Goal: Task Accomplishment & Management: Manage account settings

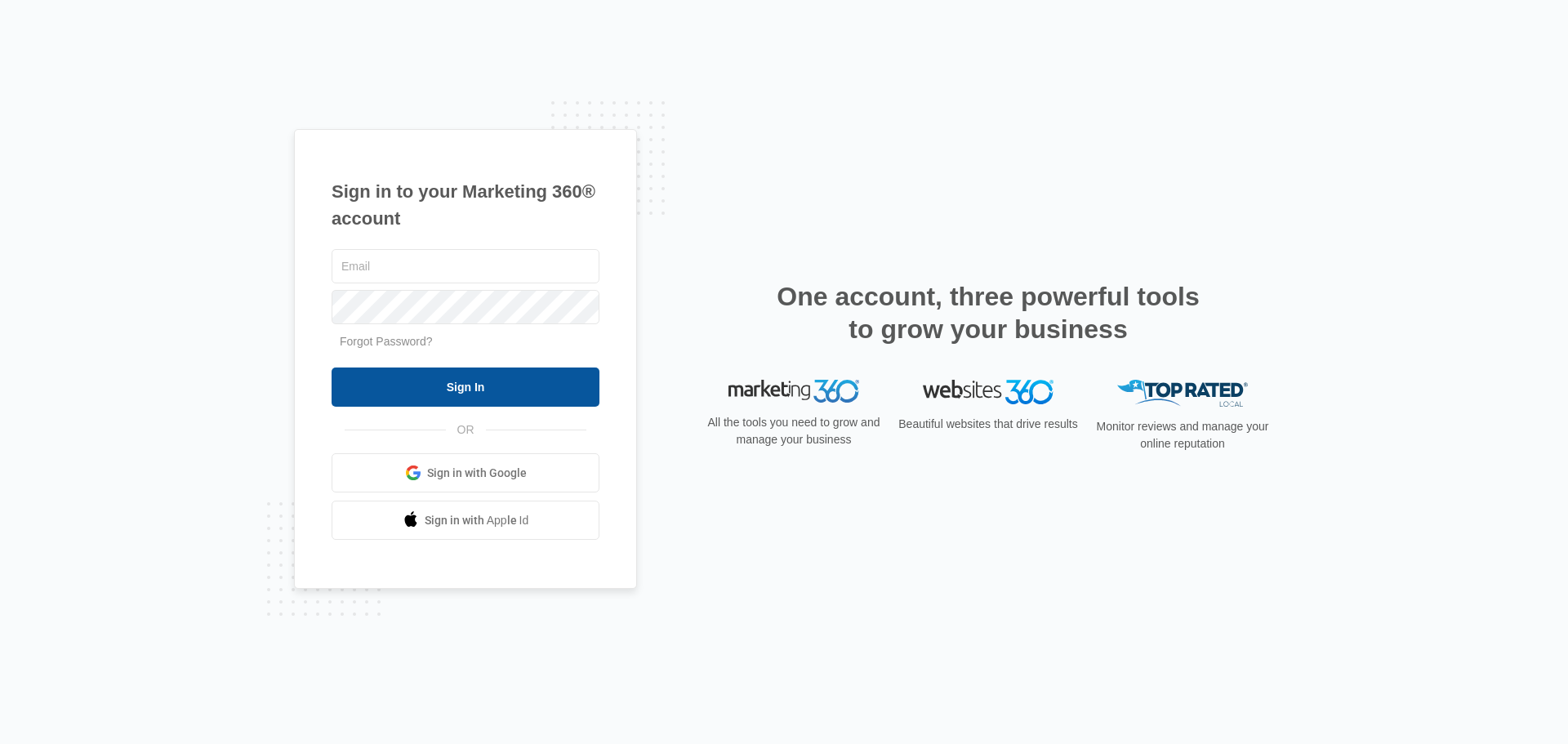
type input "[EMAIL_ADDRESS][DOMAIN_NAME]"
click at [461, 389] on input "Sign In" at bounding box center [465, 387] width 268 height 39
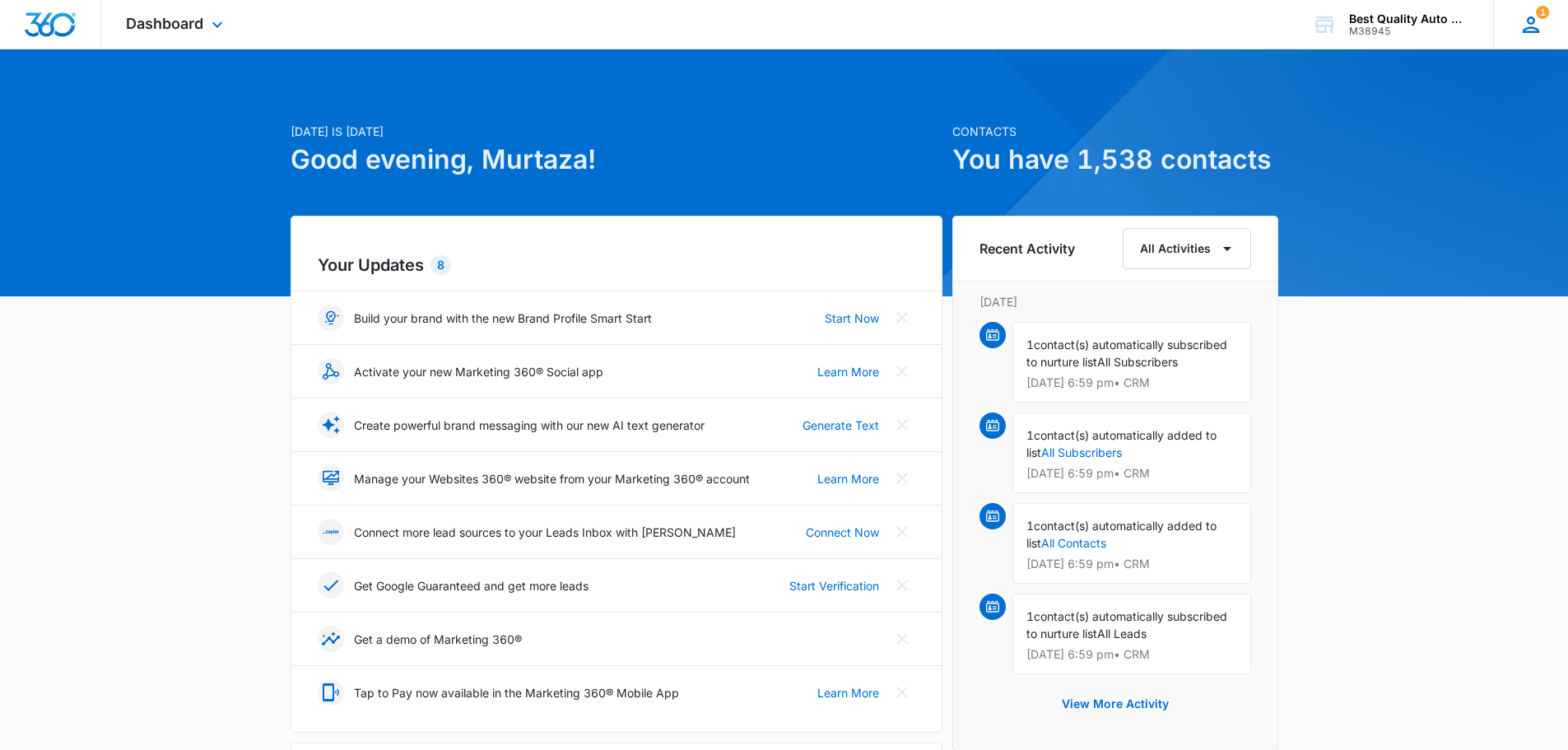
click at [1527, 24] on icon at bounding box center [1530, 25] width 25 height 25
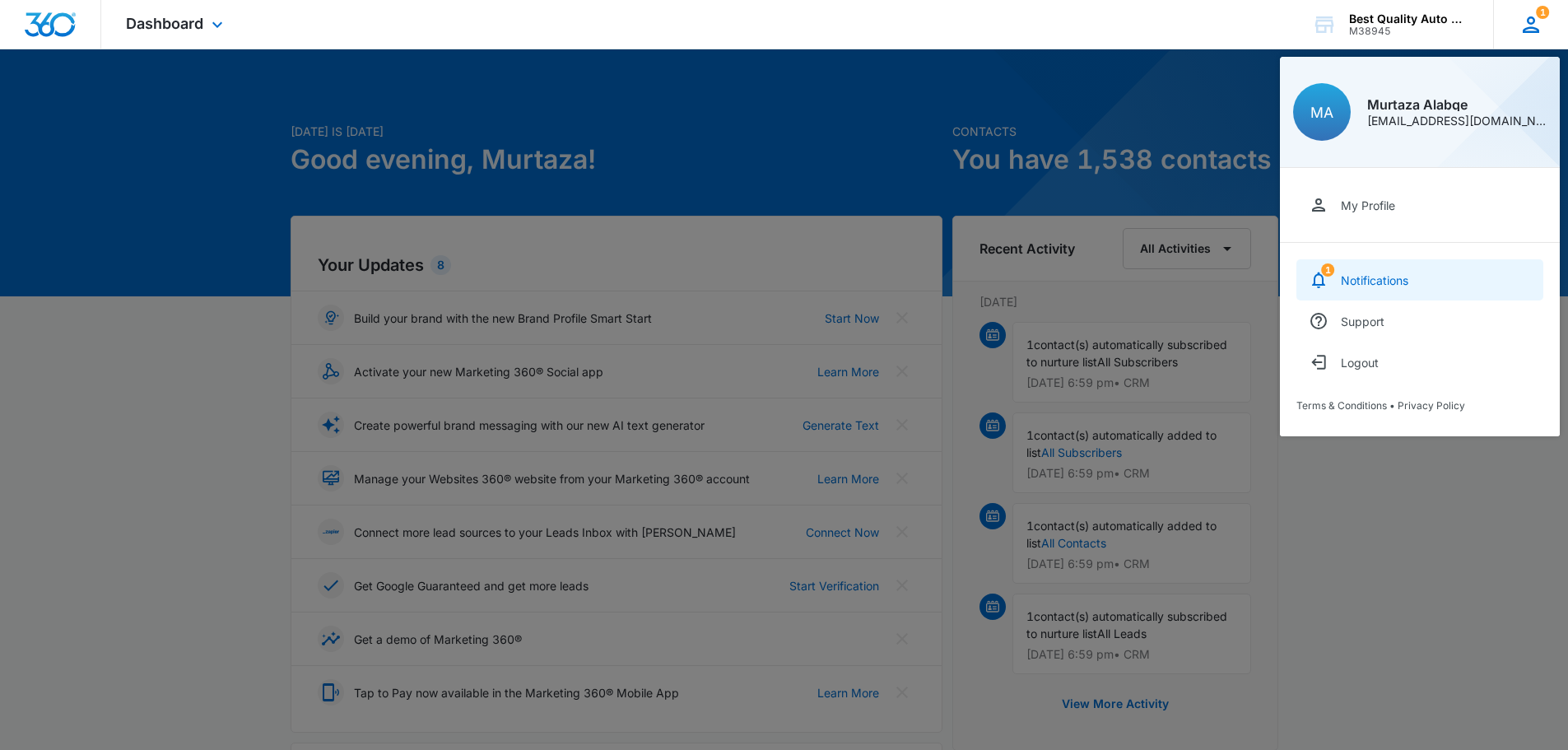
click at [1356, 282] on div "Notifications" at bounding box center [1374, 280] width 68 height 14
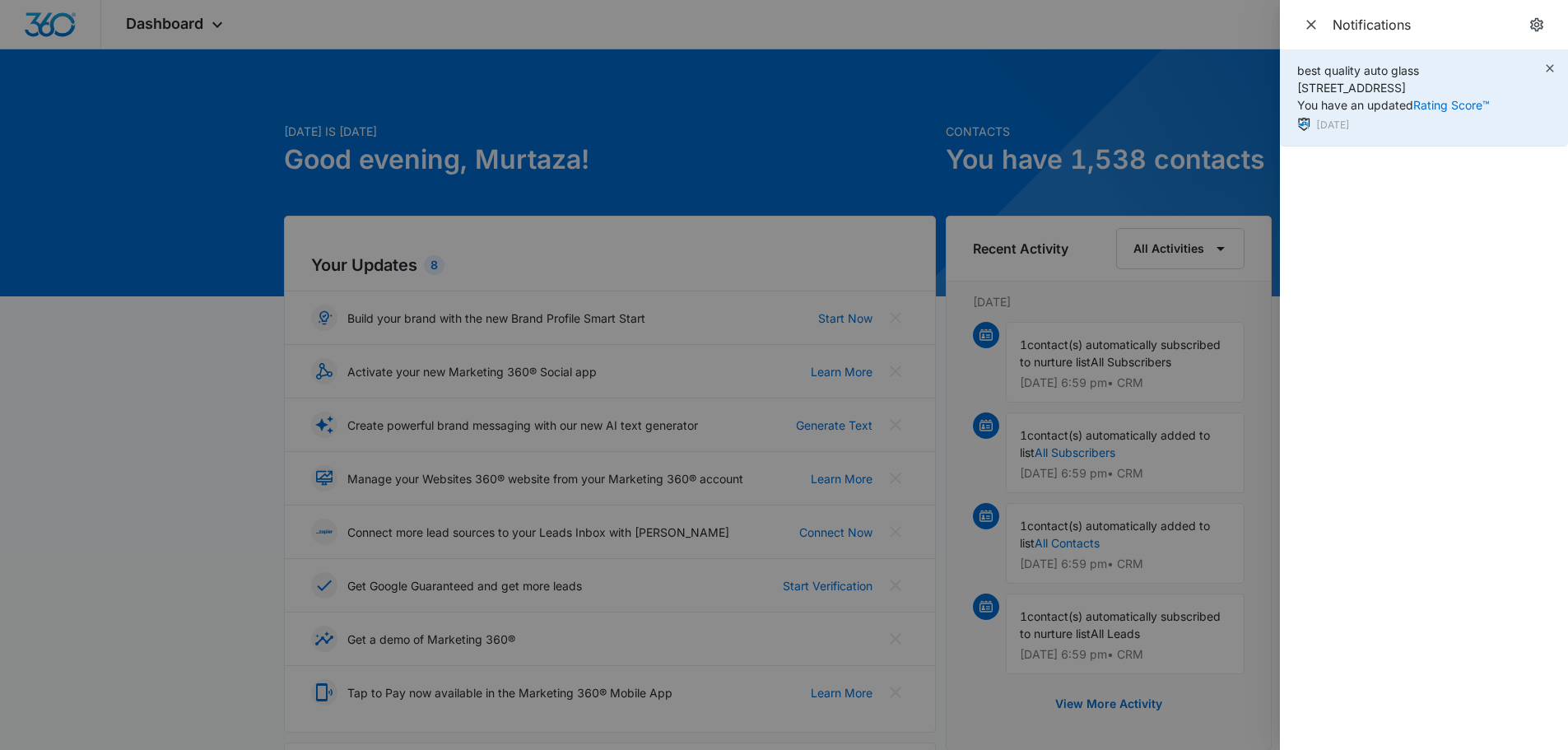
click at [1354, 105] on span "best quality auto glass [STREET_ADDRESS] You have an updated Rating Score™" at bounding box center [1394, 87] width 193 height 48
click at [1434, 105] on link "Rating Score™" at bounding box center [1451, 105] width 76 height 14
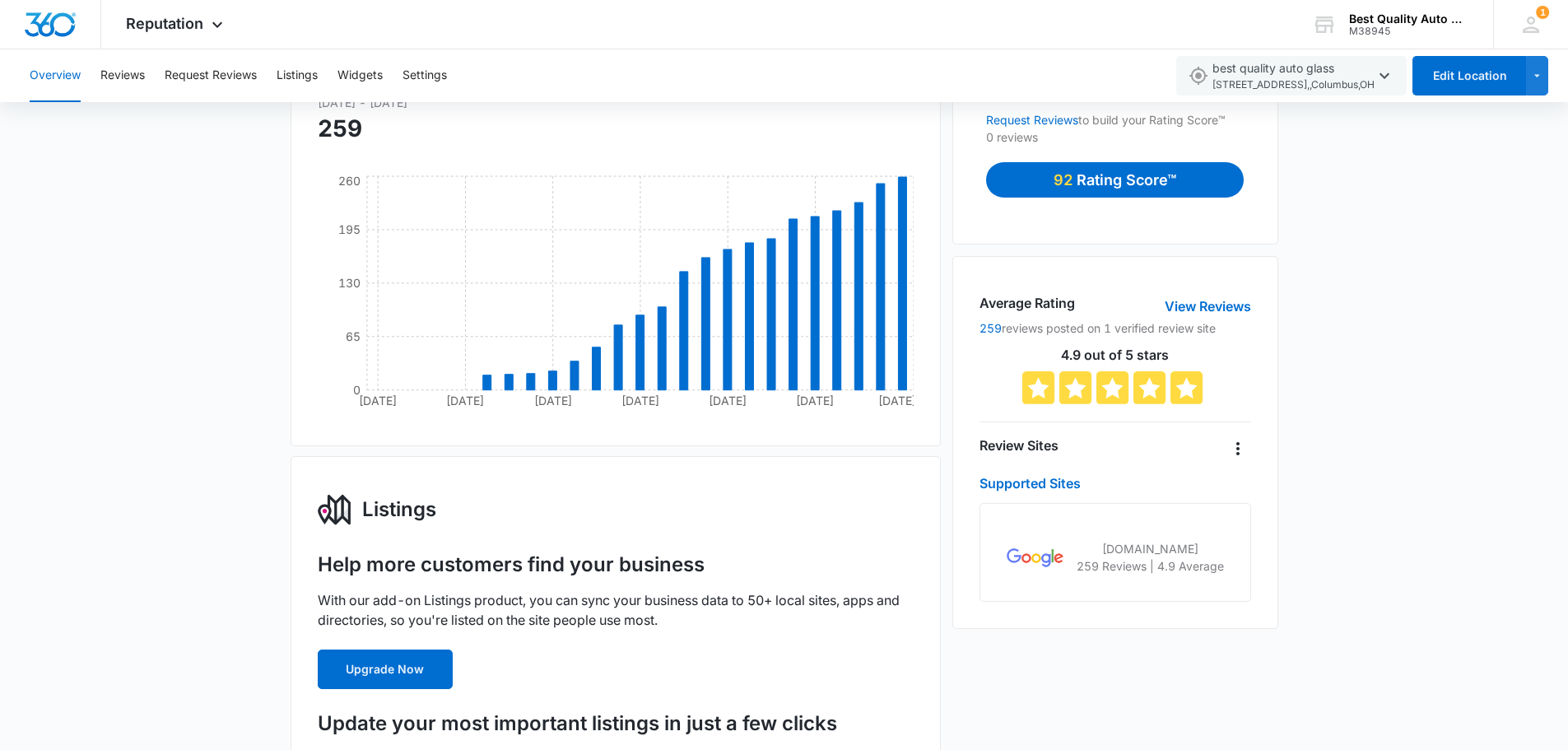
scroll to position [161, 0]
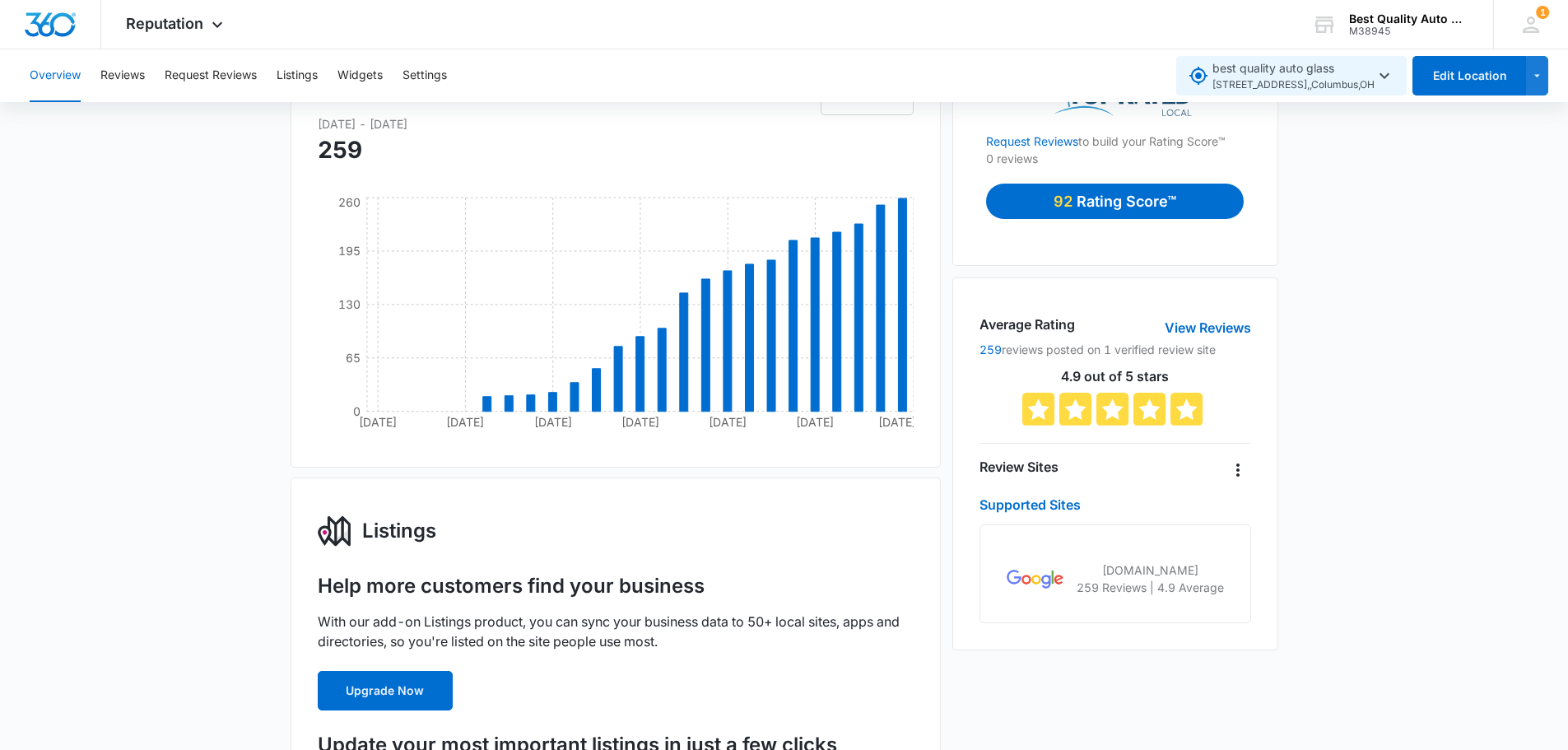
click at [1379, 75] on icon "button" at bounding box center [1384, 75] width 19 height 19
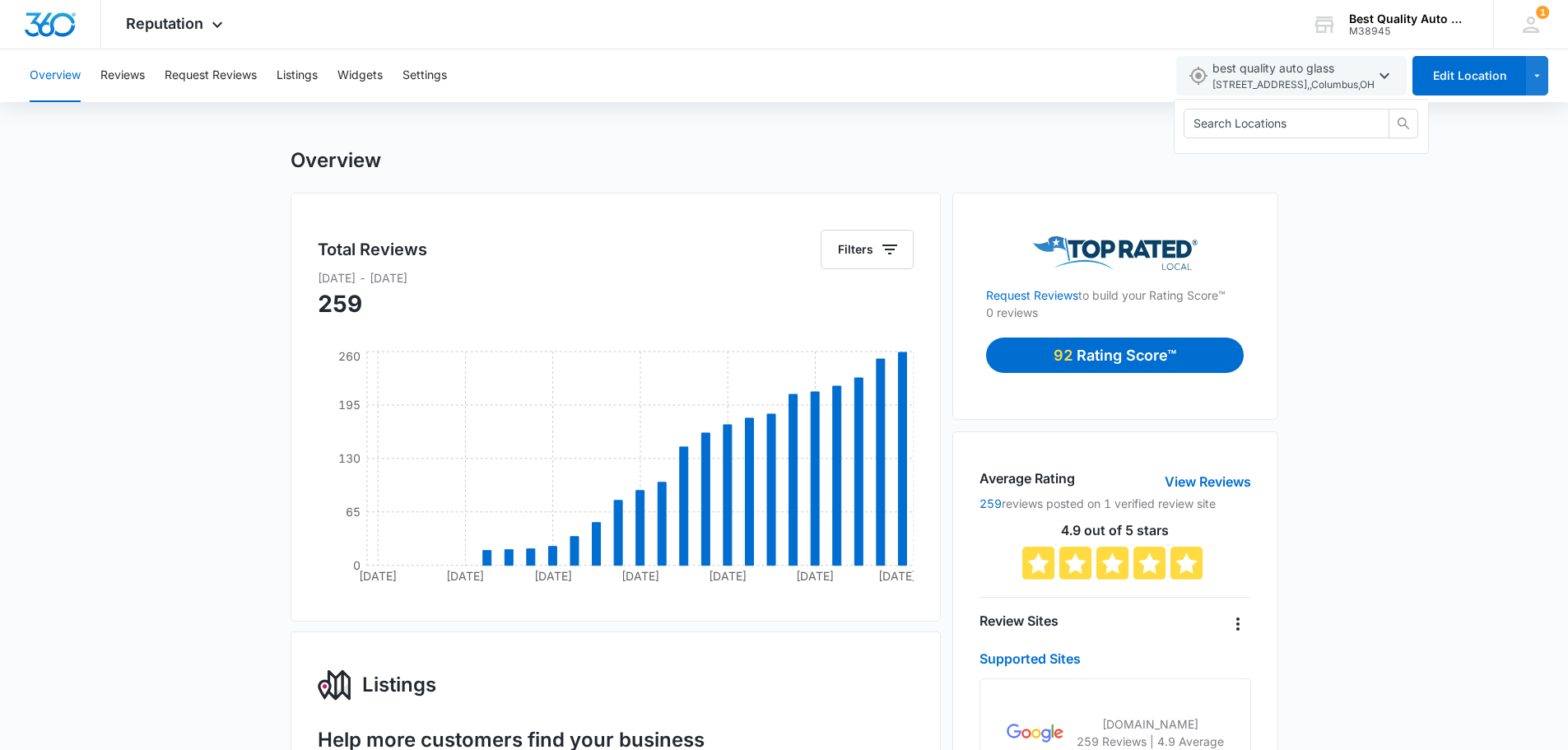
scroll to position [0, 0]
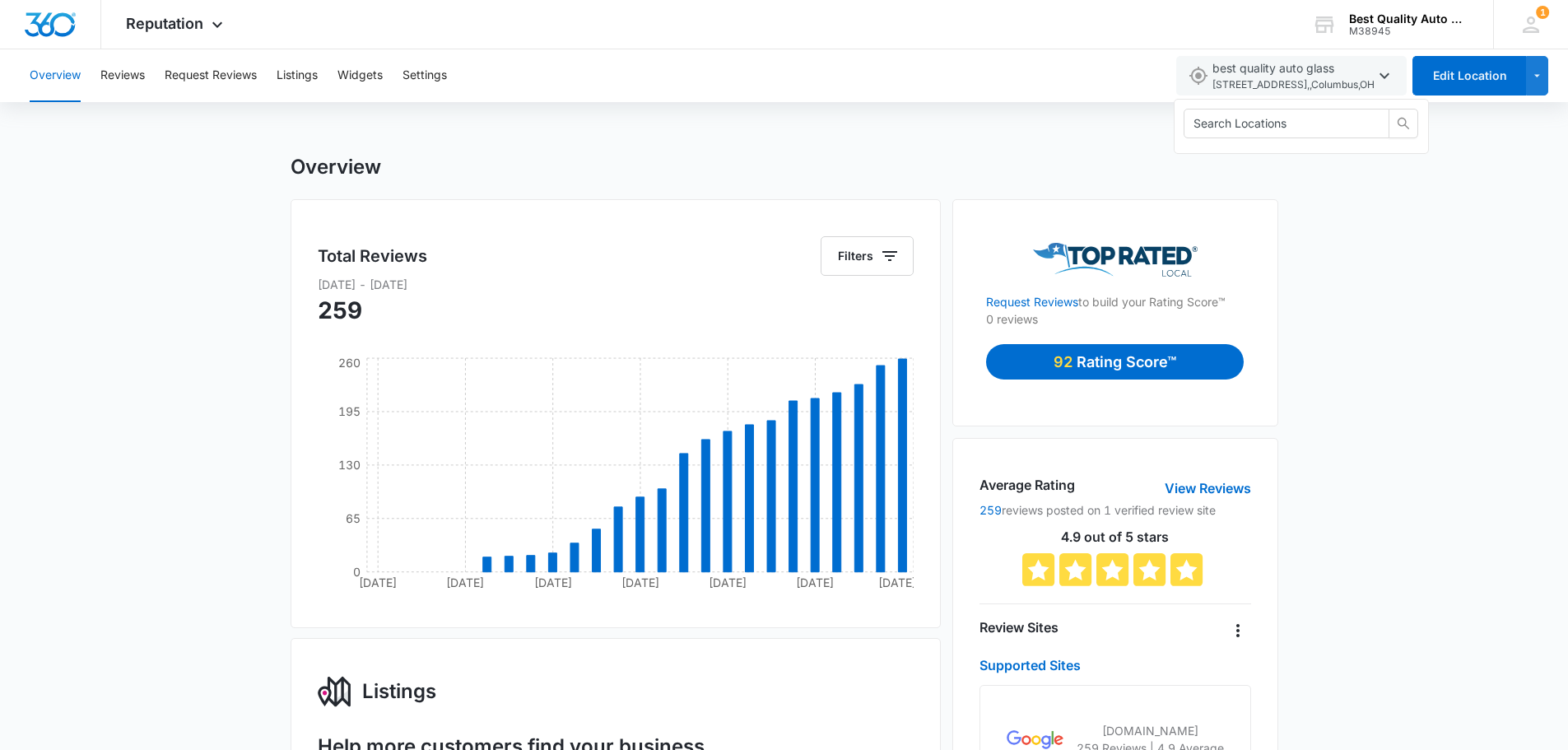
click at [1142, 367] on p "Rating Score™" at bounding box center [1126, 361] width 100 height 22
click at [1197, 492] on link "View Reviews" at bounding box center [1208, 488] width 86 height 19
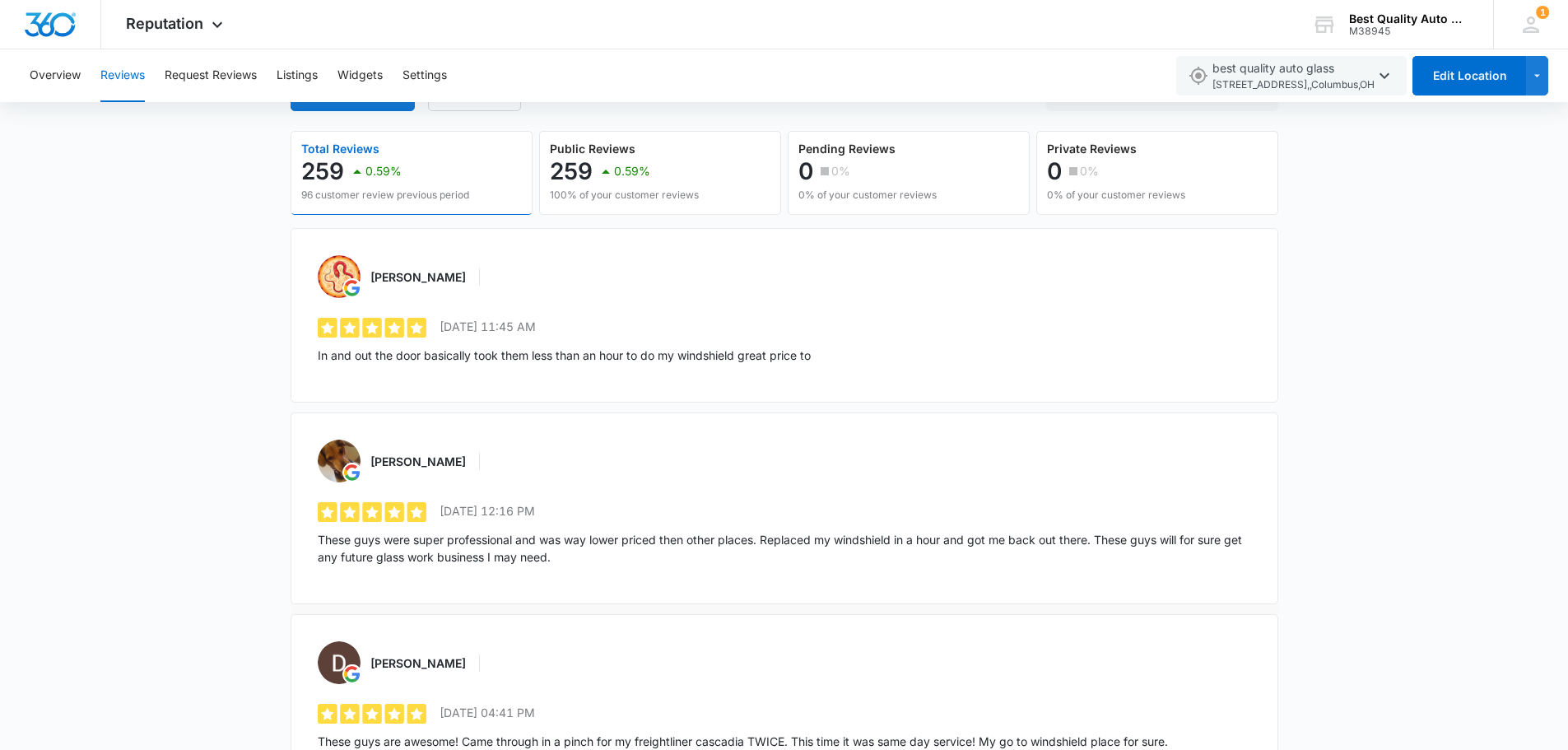
scroll to position [165, 0]
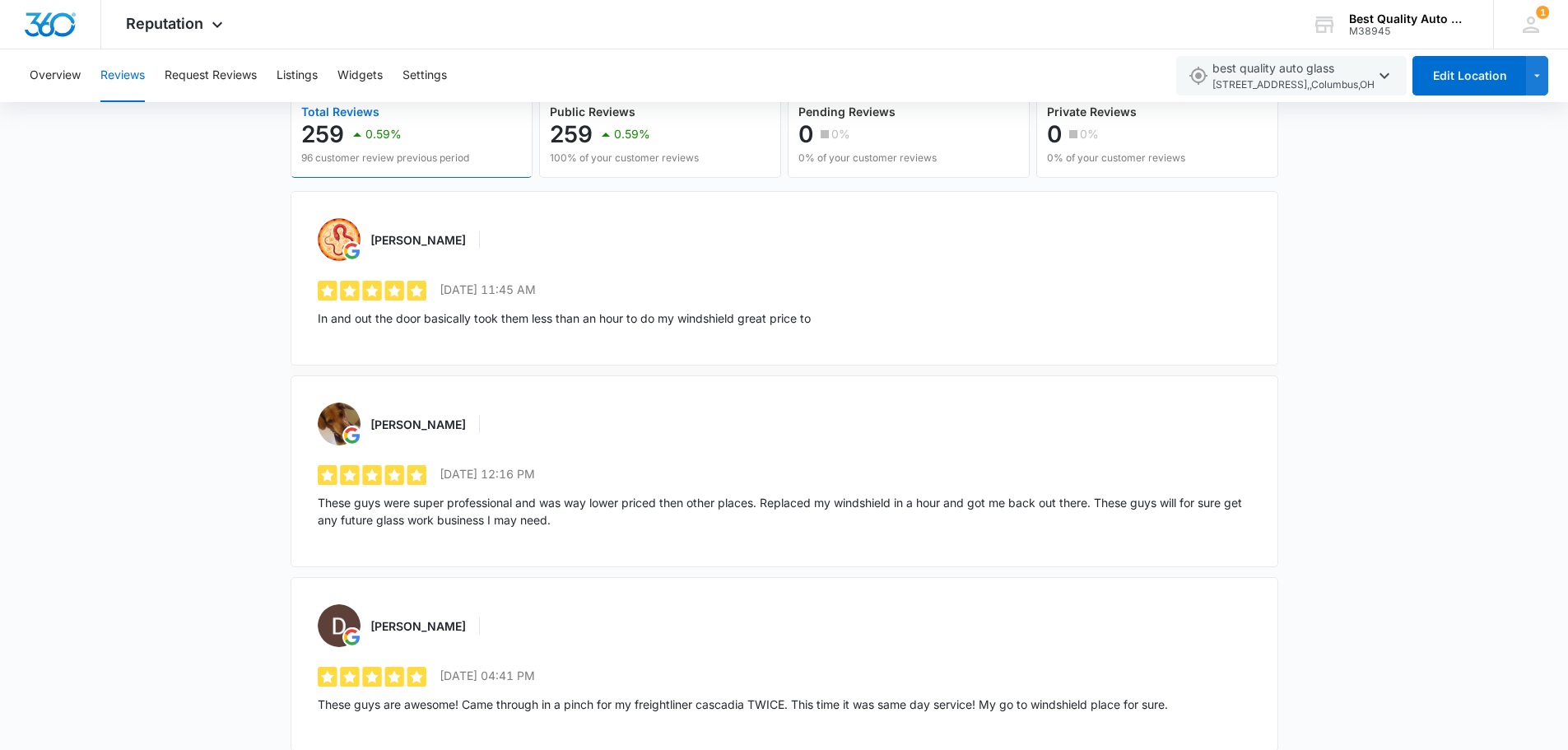
click at [463, 297] on p "7/28/2025 11:45 AM" at bounding box center [487, 290] width 96 height 17
click at [644, 160] on p "100% of your customer reviews" at bounding box center [624, 158] width 149 height 15
click at [858, 142] on div "0 0%" at bounding box center [867, 134] width 138 height 33
click at [1090, 135] on p "0%" at bounding box center [1089, 135] width 19 height 12
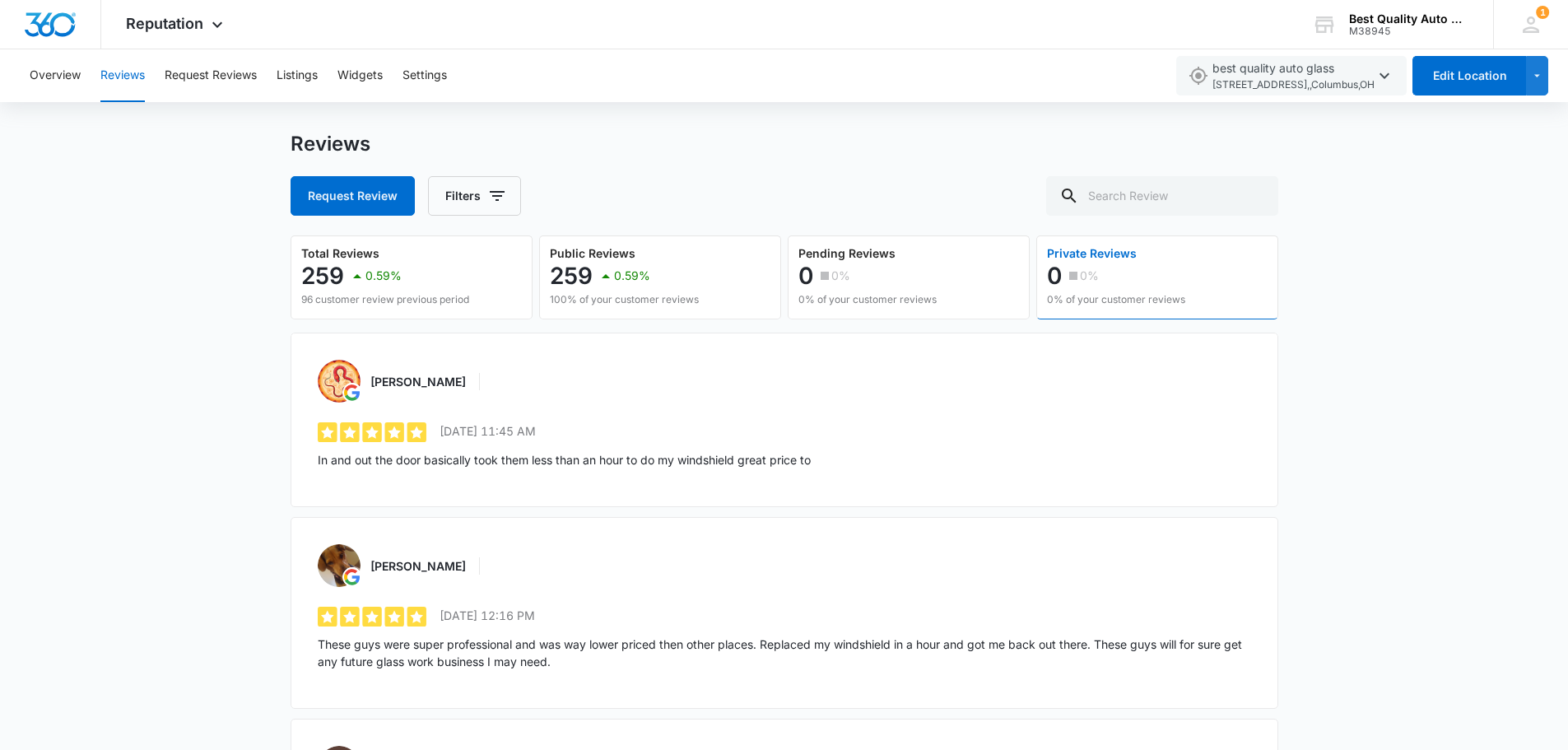
scroll to position [0, 0]
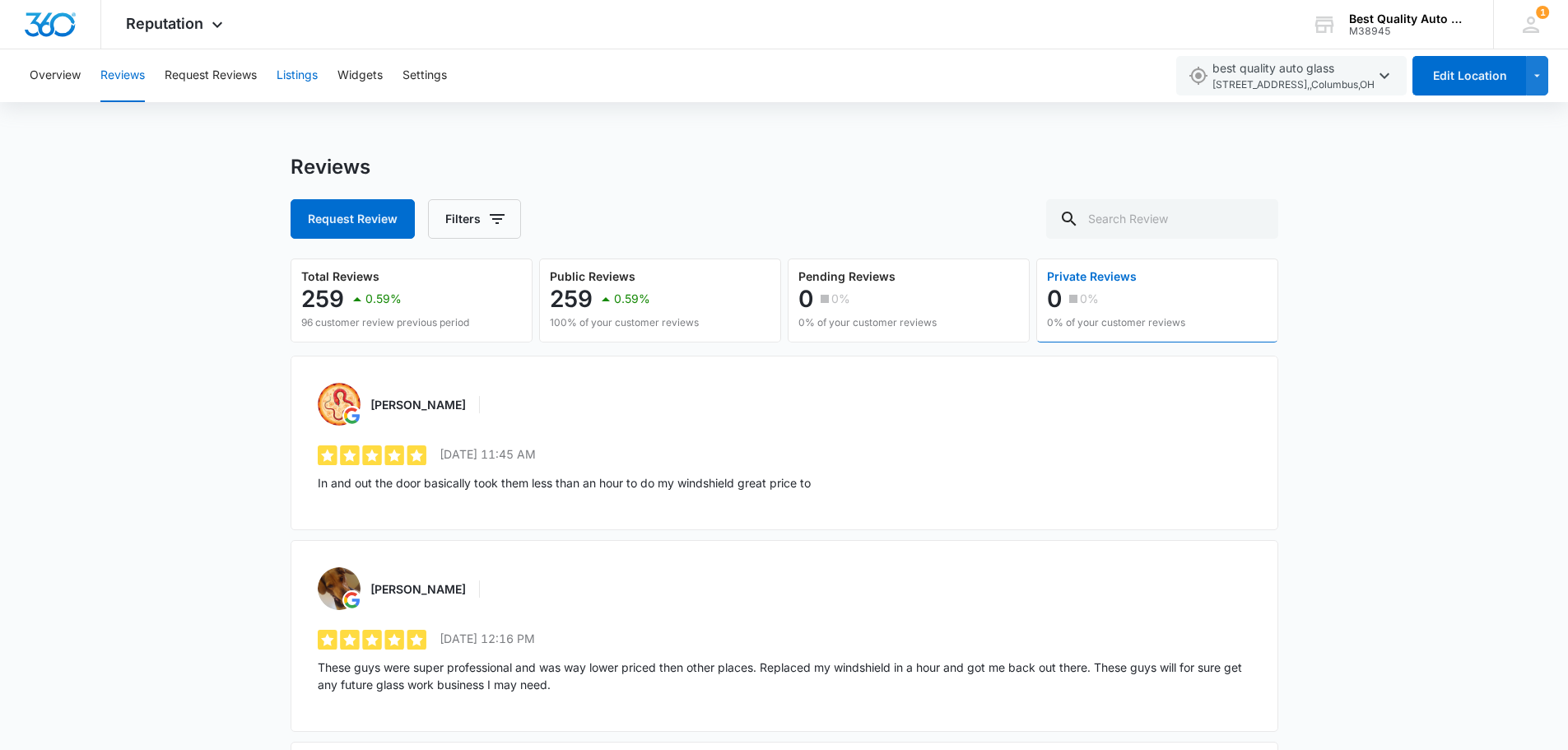
click at [293, 76] on button "Listings" at bounding box center [297, 75] width 41 height 52
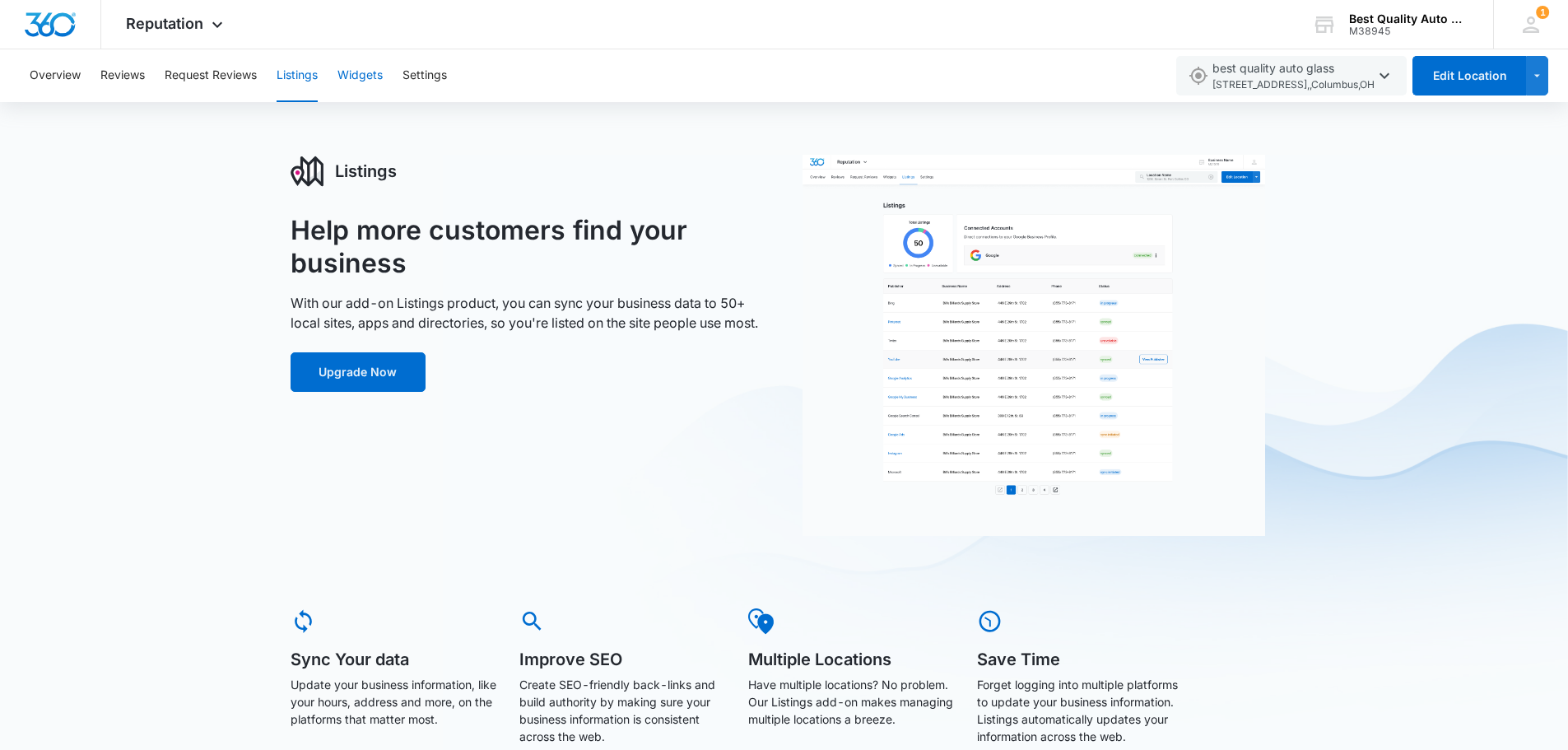
click at [353, 74] on button "Widgets" at bounding box center [360, 75] width 45 height 52
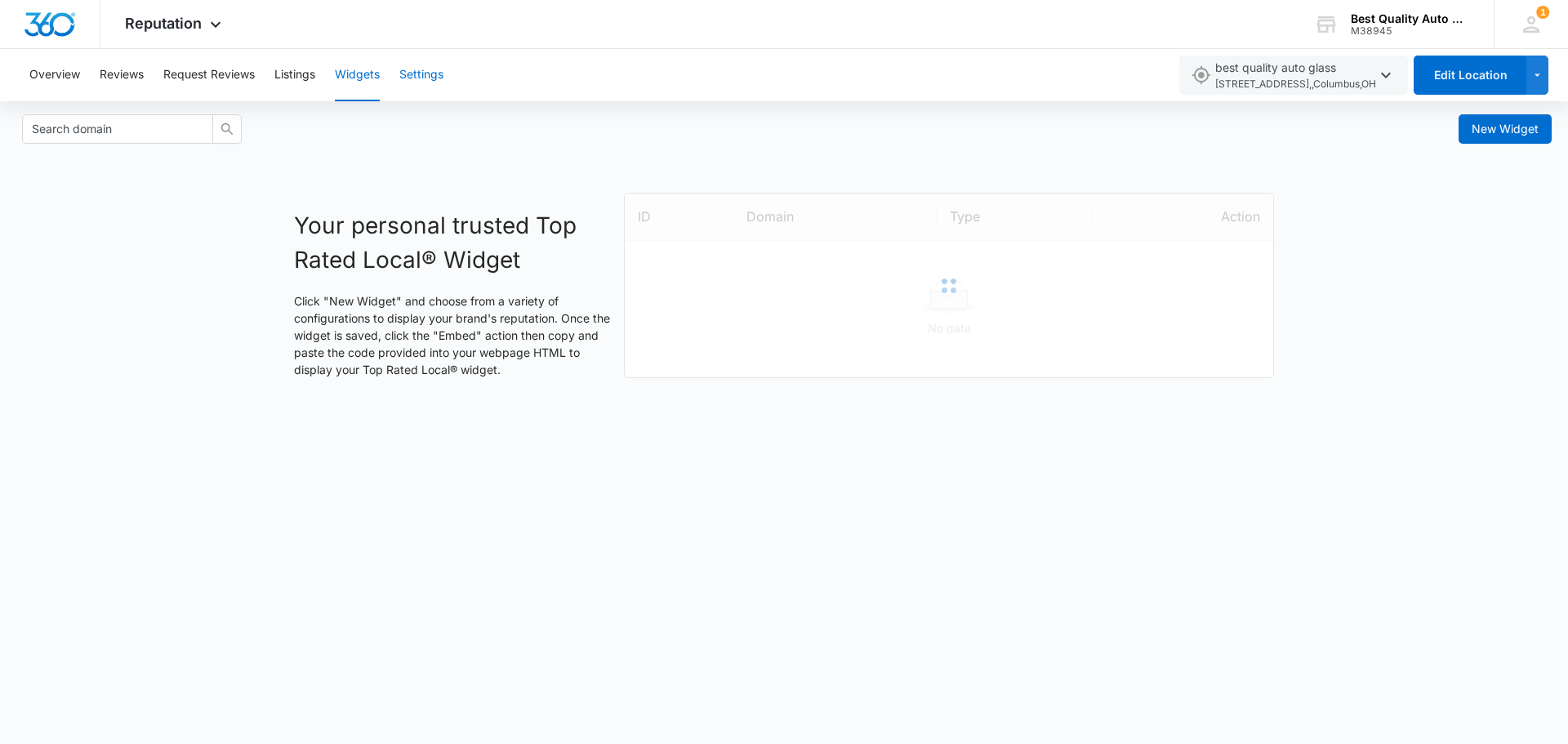
click at [408, 85] on button "Settings" at bounding box center [422, 75] width 45 height 52
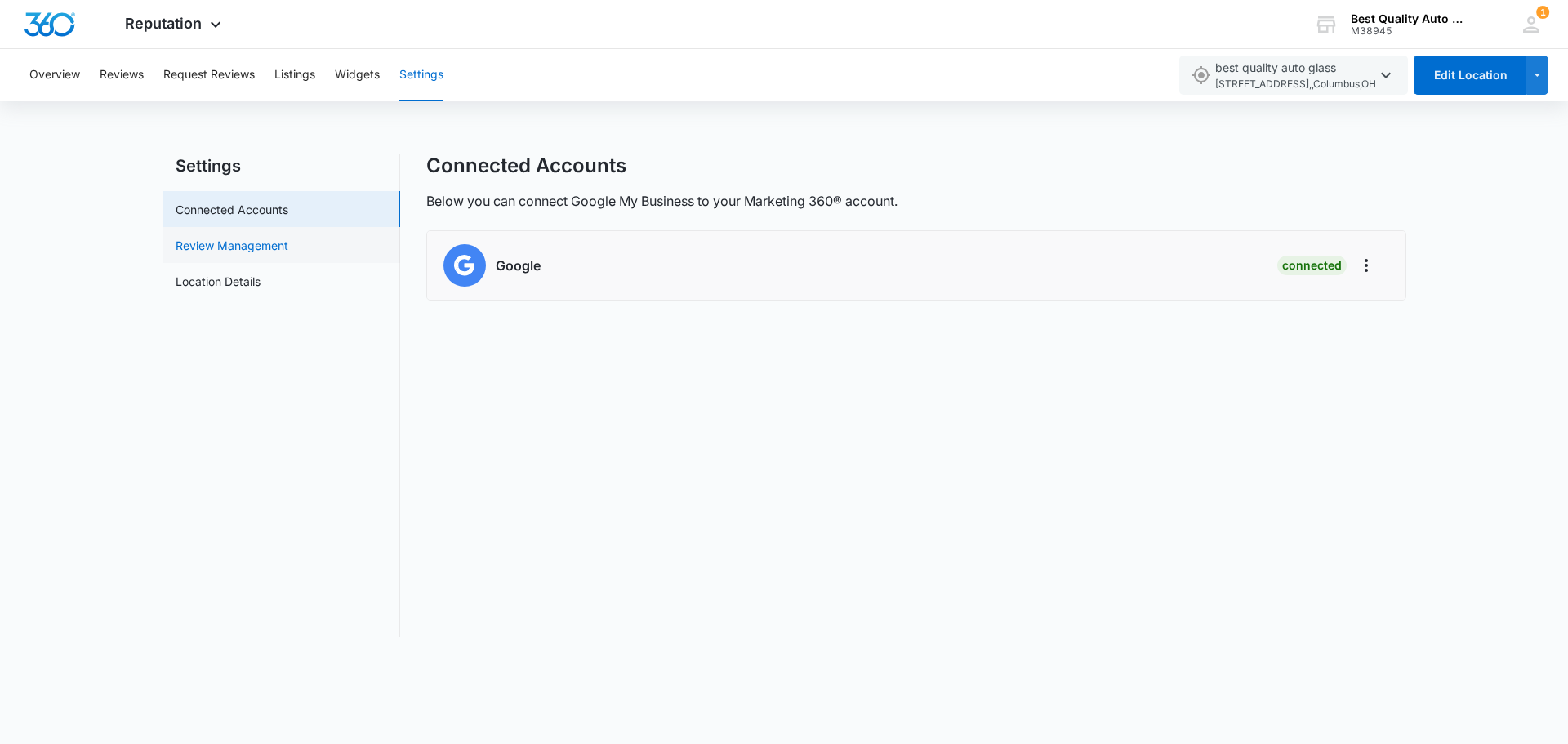
click at [288, 252] on link "Review Management" at bounding box center [232, 245] width 113 height 17
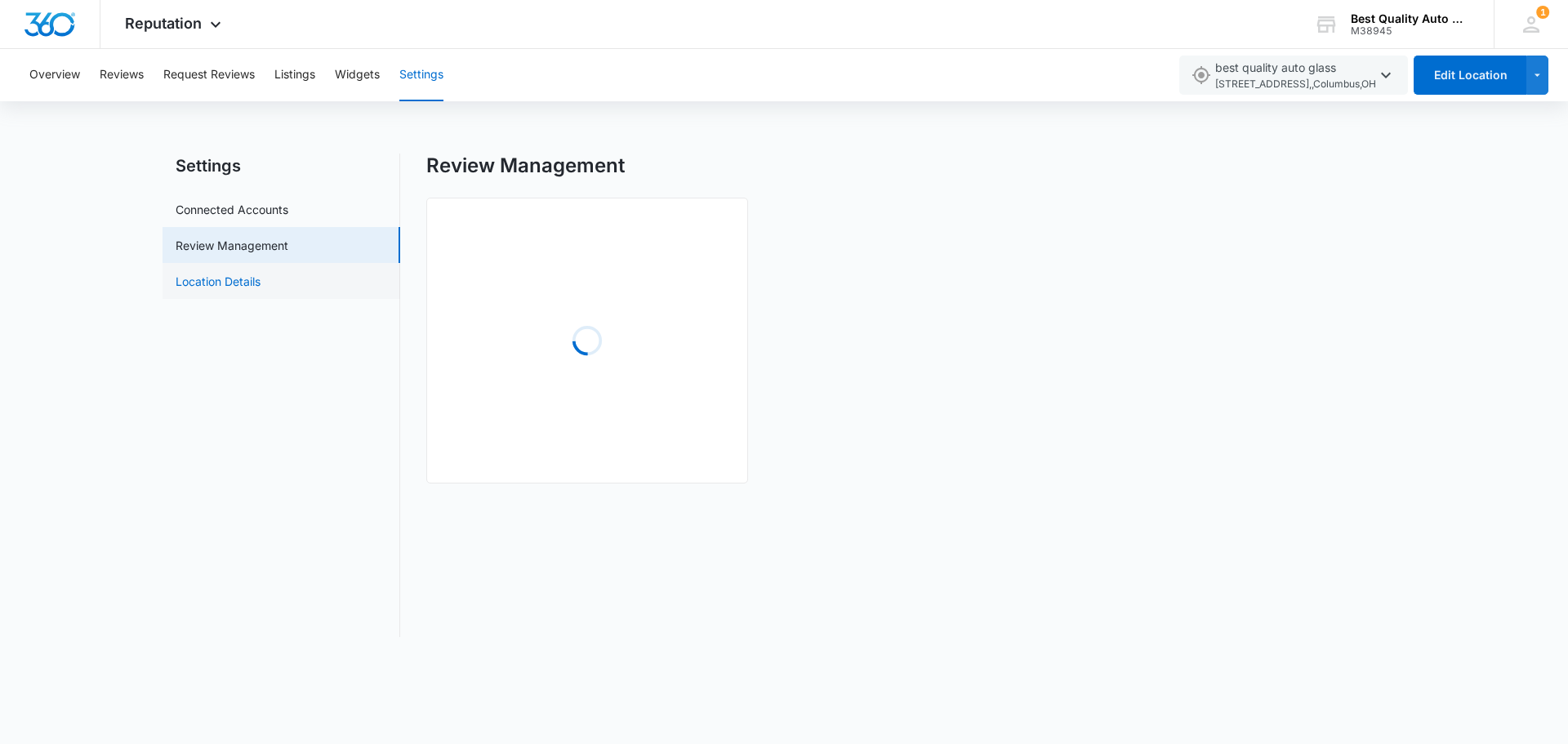
click at [260, 280] on link "Location Details" at bounding box center [218, 281] width 85 height 17
select select "Ohio"
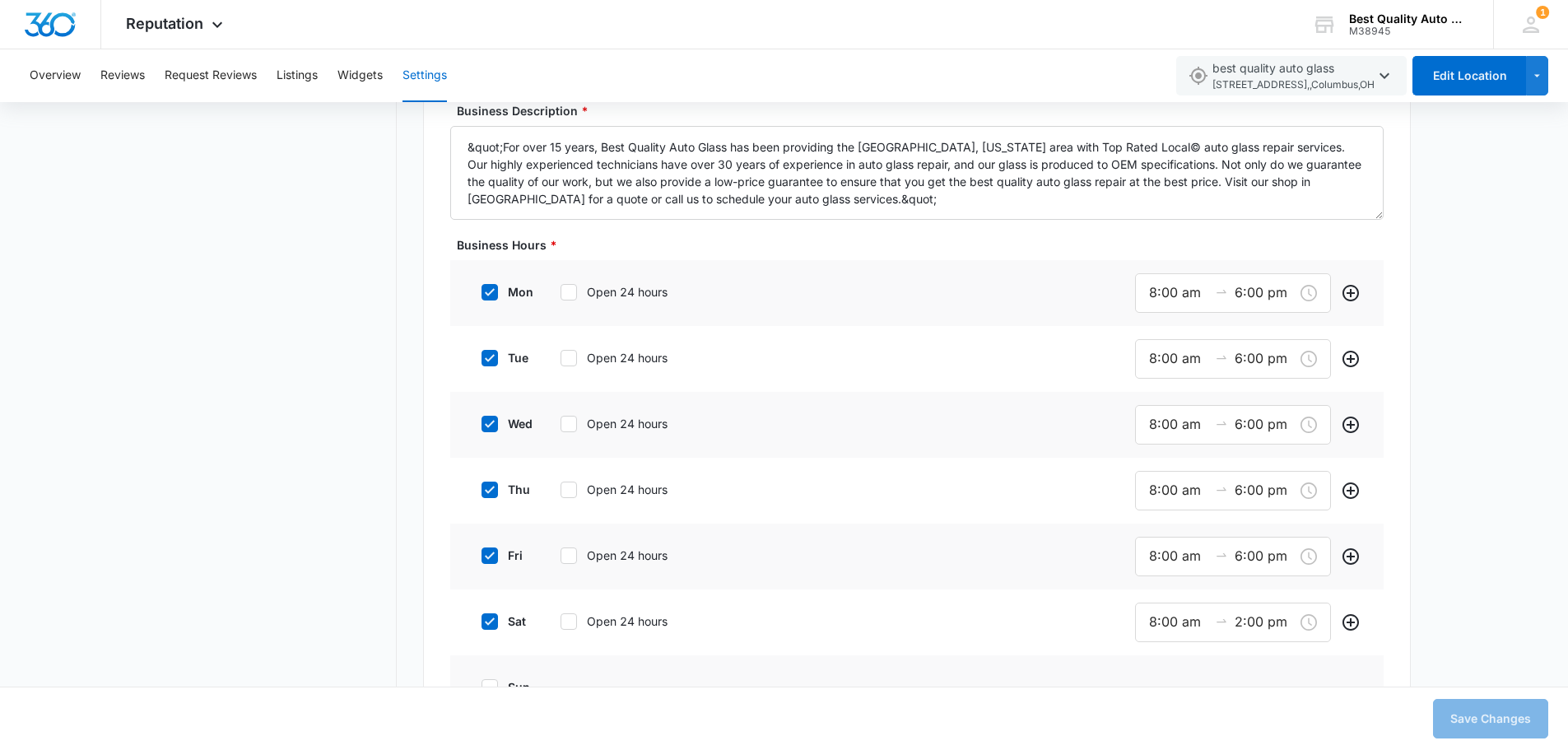
scroll to position [1399, 0]
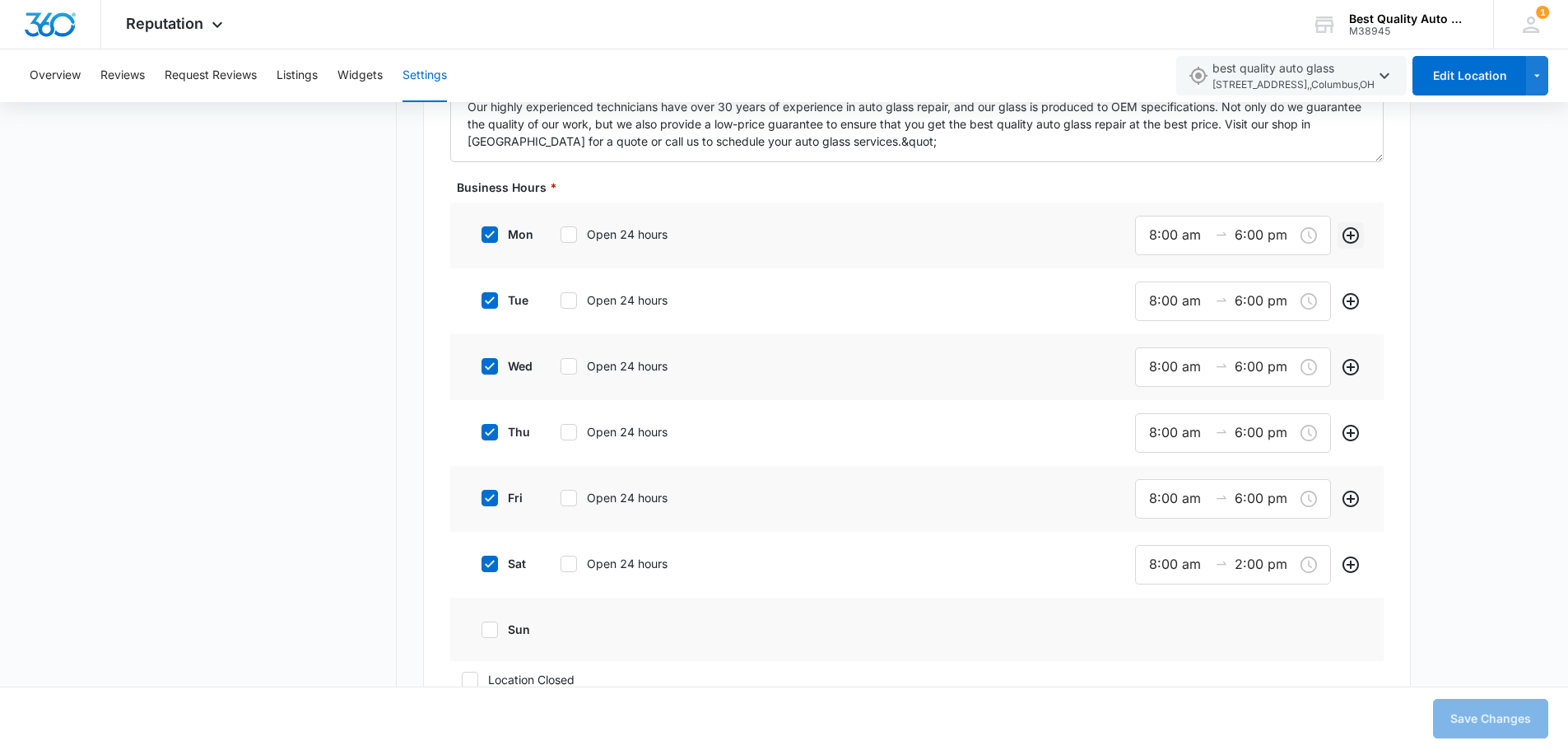
click at [1348, 233] on icon "Add" at bounding box center [1350, 234] width 19 height 19
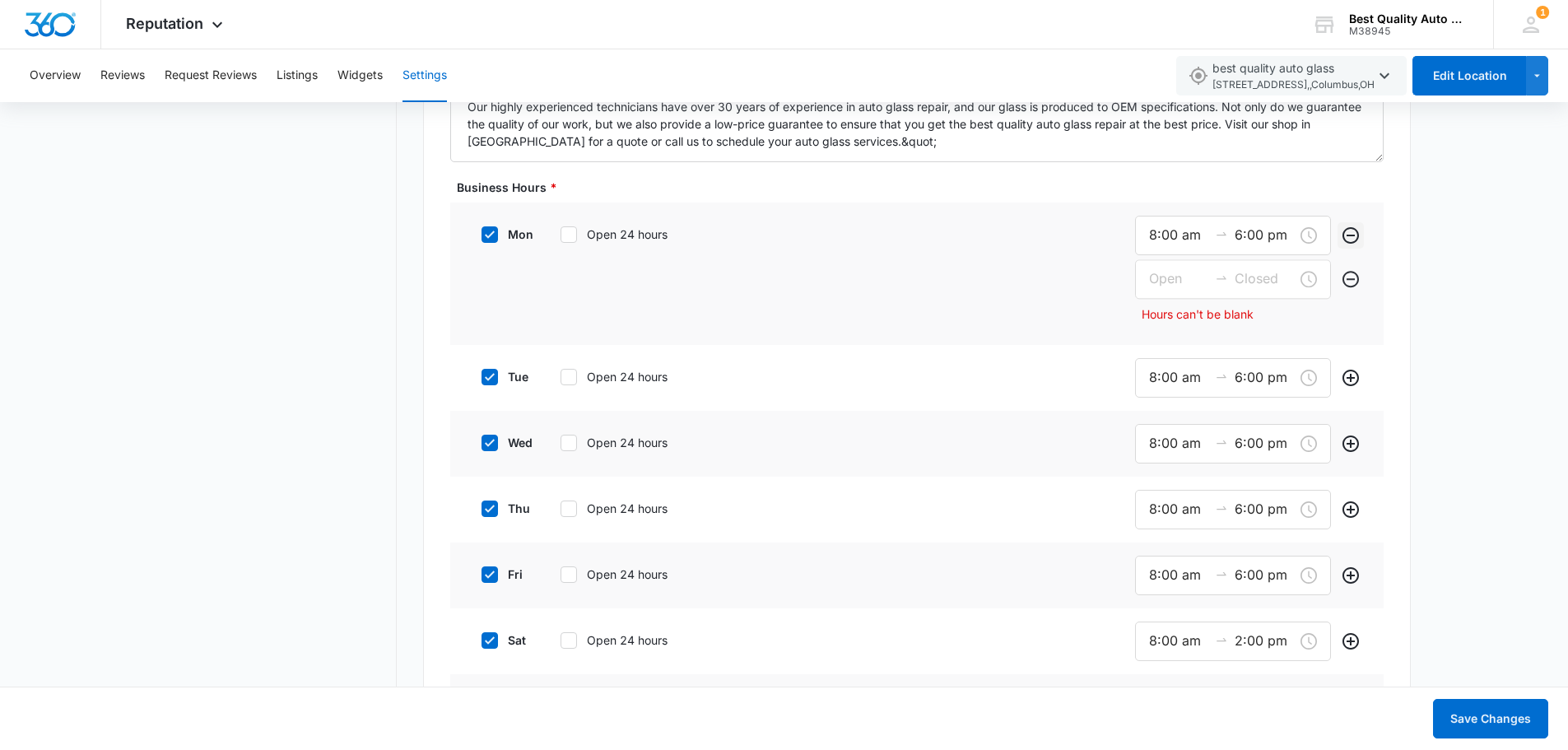
click at [1348, 233] on icon "Remove" at bounding box center [1350, 234] width 19 height 19
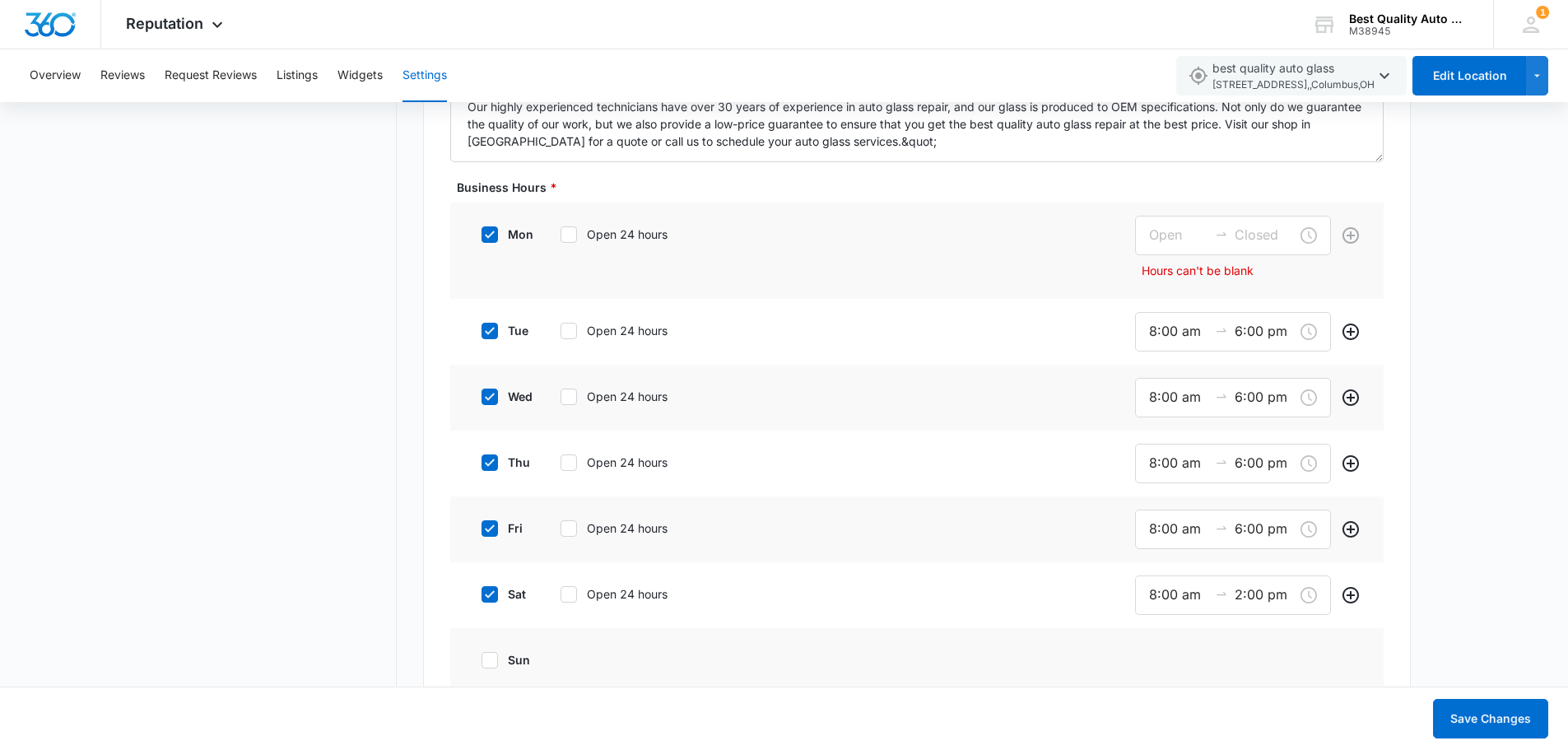
click at [1348, 233] on div at bounding box center [1351, 251] width 26 height 70
click at [1342, 233] on div at bounding box center [1351, 251] width 26 height 70
click at [574, 234] on icon at bounding box center [569, 234] width 15 height 15
click at [560, 234] on input "Open 24 hours" at bounding box center [555, 234] width 12 height 12
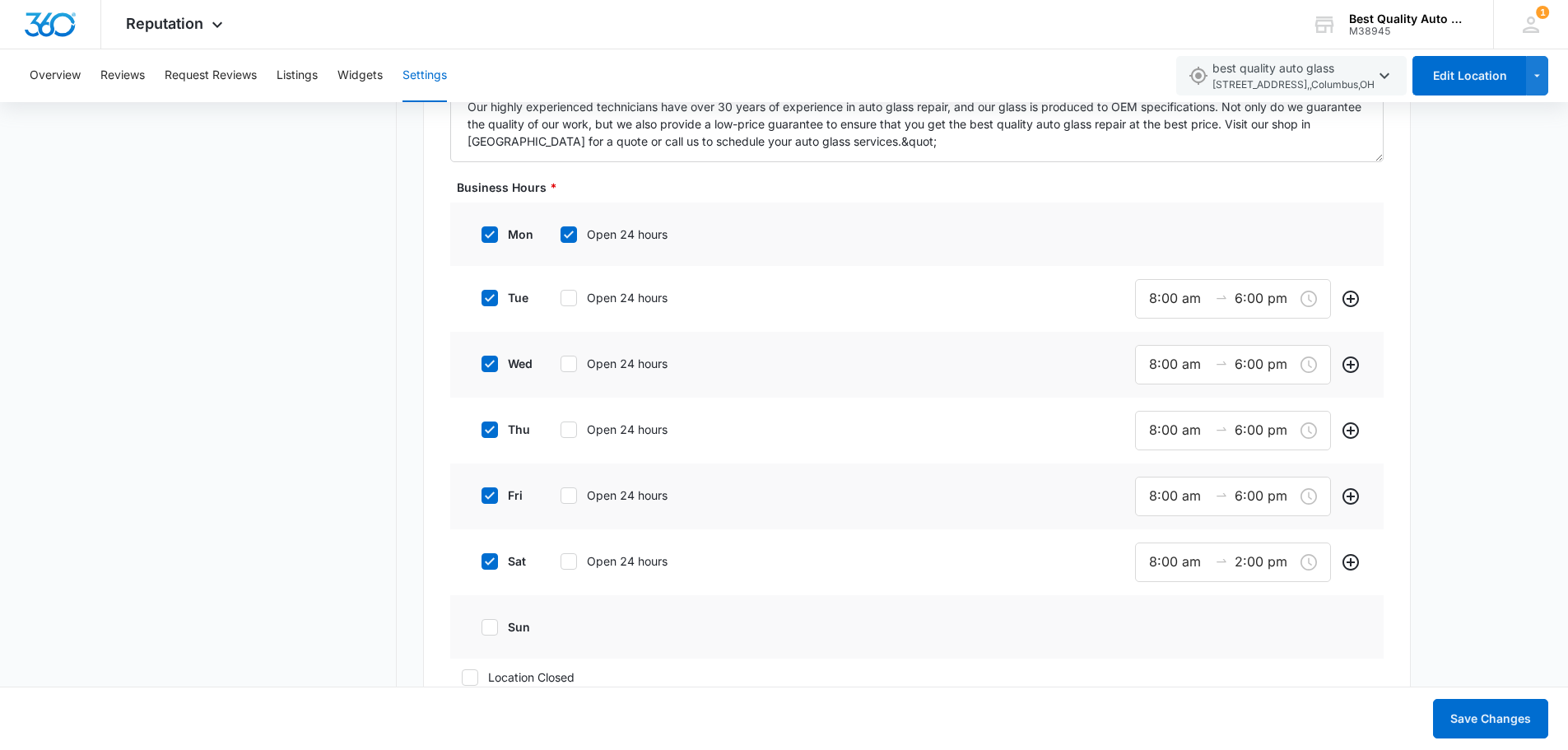
click at [569, 238] on icon at bounding box center [569, 234] width 15 height 15
click at [560, 238] on input "Open 24 hours" at bounding box center [555, 234] width 12 height 12
checkbox input "false"
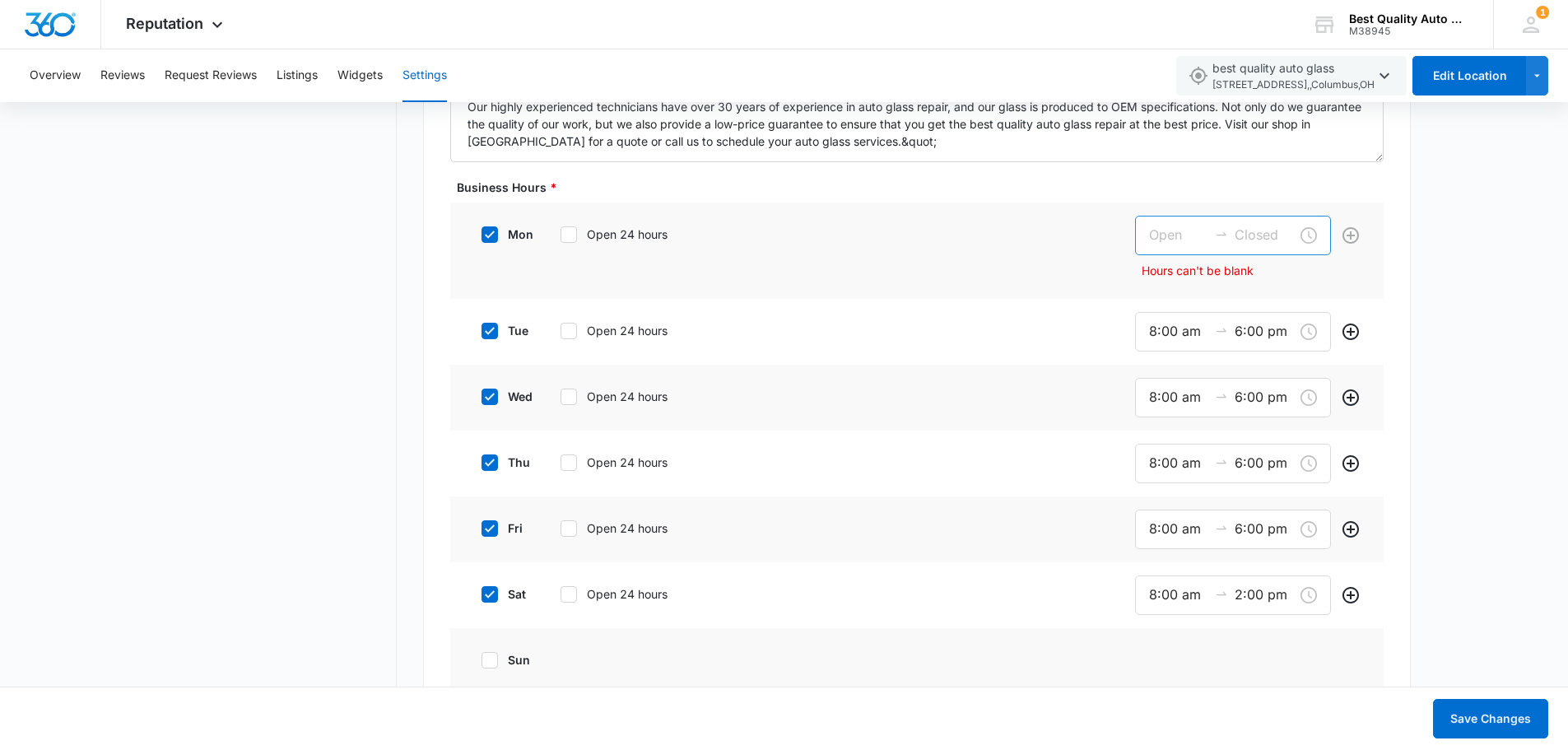
click at [1213, 237] on div at bounding box center [1221, 234] width 26 height 16
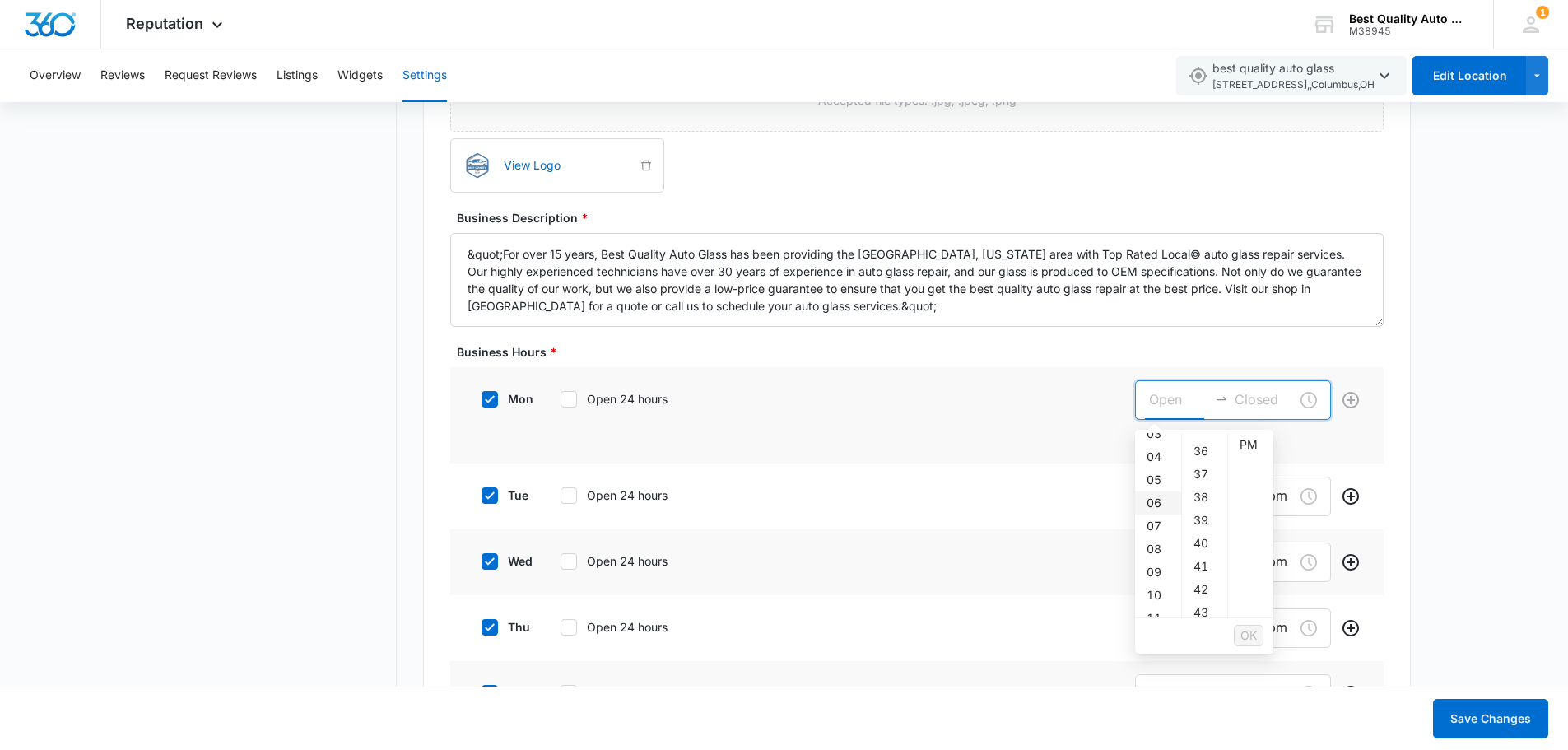
scroll to position [82, 0]
click at [1158, 547] on div "08" at bounding box center [1158, 546] width 46 height 23
click at [1209, 479] on div "05" at bounding box center [1204, 477] width 45 height 23
click at [1201, 444] on div "00" at bounding box center [1204, 444] width 45 height 23
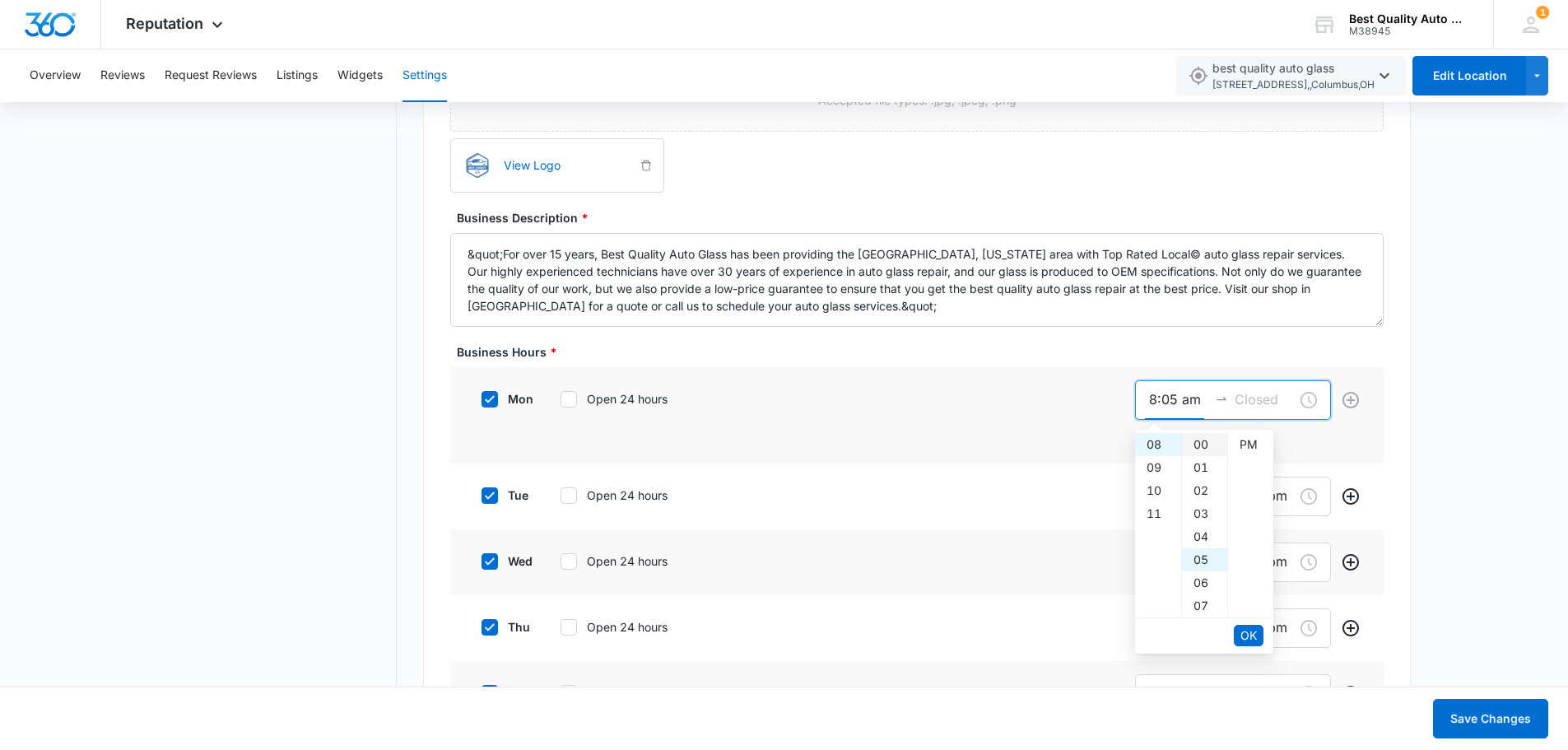
type input "8:00 am"
click at [1257, 398] on input at bounding box center [1264, 400] width 59 height 20
click at [1201, 559] on div "05" at bounding box center [1204, 560] width 45 height 23
click at [1155, 560] on div "05" at bounding box center [1158, 560] width 46 height 23
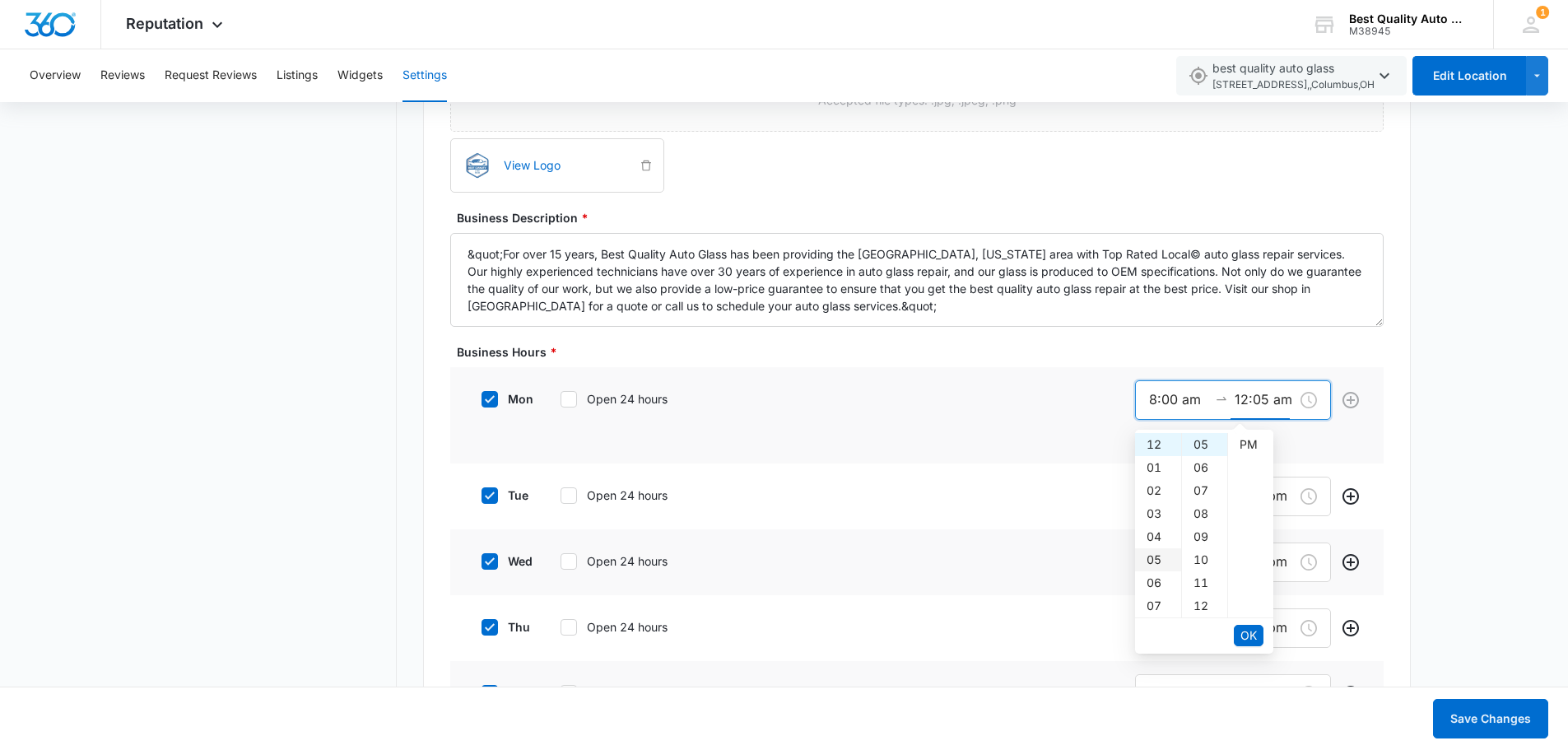
type input "5:05 am"
click at [1254, 632] on span "OK" at bounding box center [1248, 635] width 16 height 18
type input "5:05 am"
type input "8:00 am"
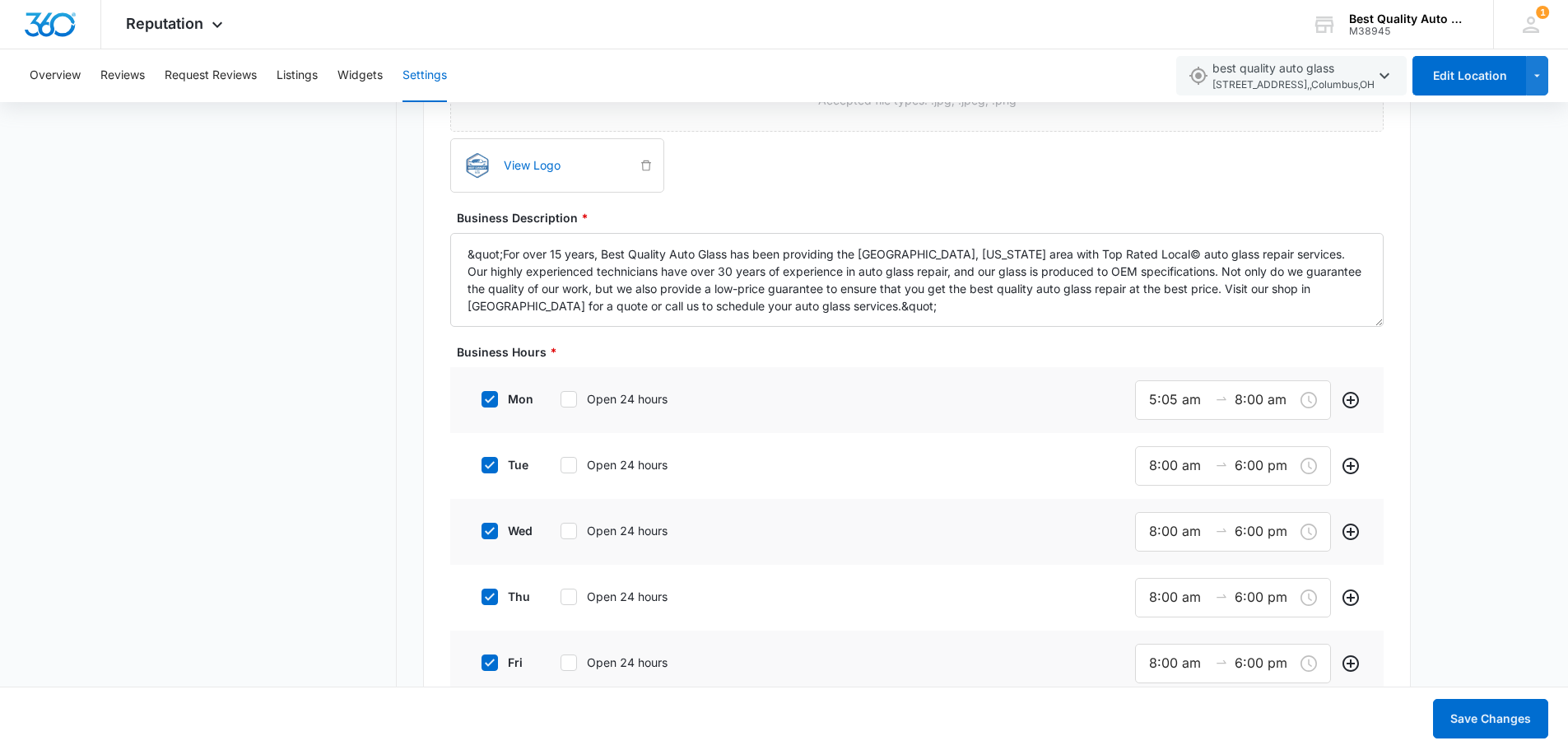
click at [567, 395] on icon at bounding box center [569, 400] width 15 height 15
click at [560, 395] on input "Open 24 hours" at bounding box center [555, 400] width 12 height 12
checkbox input "true"
click at [566, 464] on icon at bounding box center [569, 462] width 10 height 8
click at [560, 464] on input "Open 24 hours" at bounding box center [555, 463] width 12 height 12
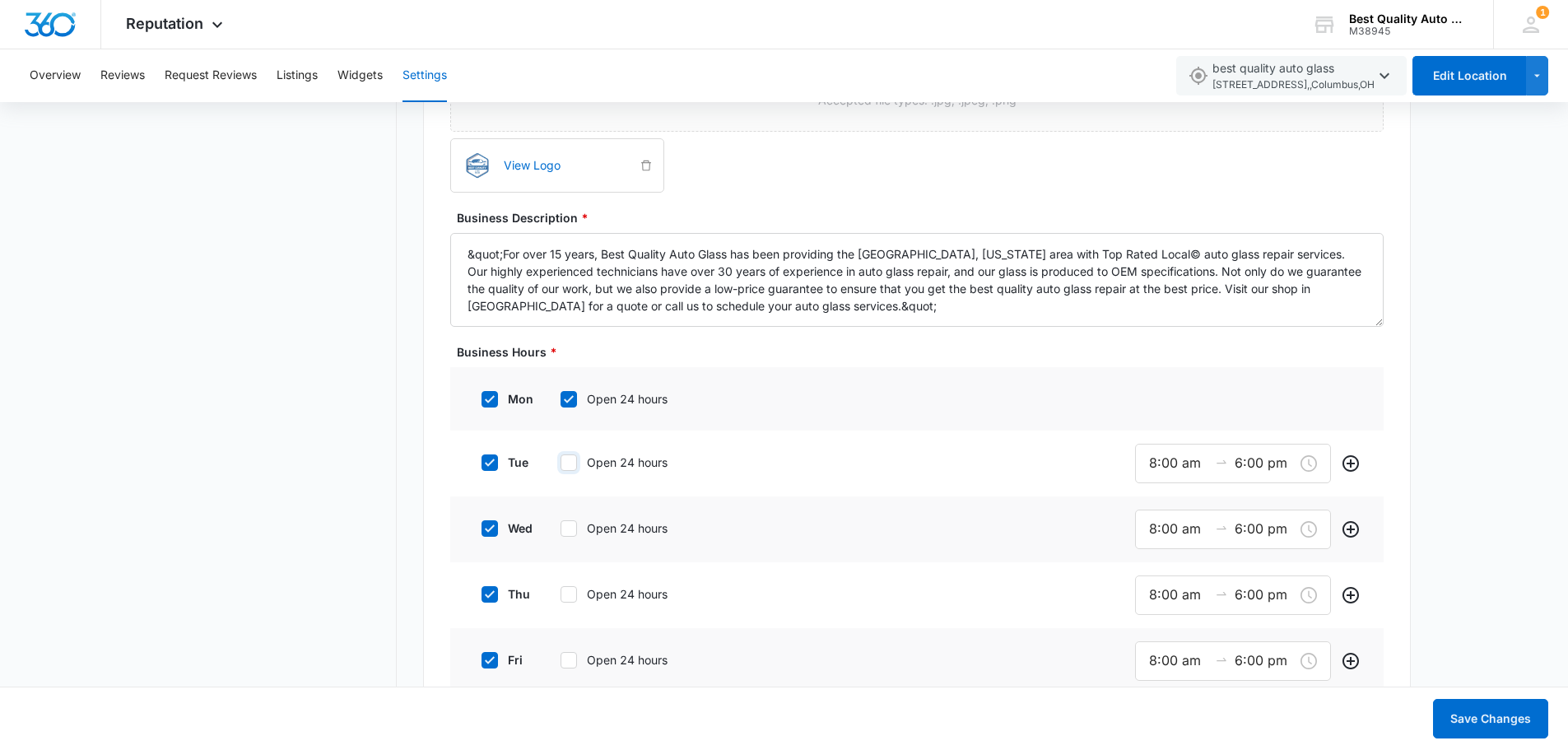
checkbox input "true"
click at [566, 534] on div "wed Open 24 hours" at bounding box center [594, 526] width 249 height 37
click at [568, 532] on icon at bounding box center [569, 527] width 15 height 15
click at [560, 532] on input "Open 24 hours" at bounding box center [555, 527] width 12 height 12
checkbox input "true"
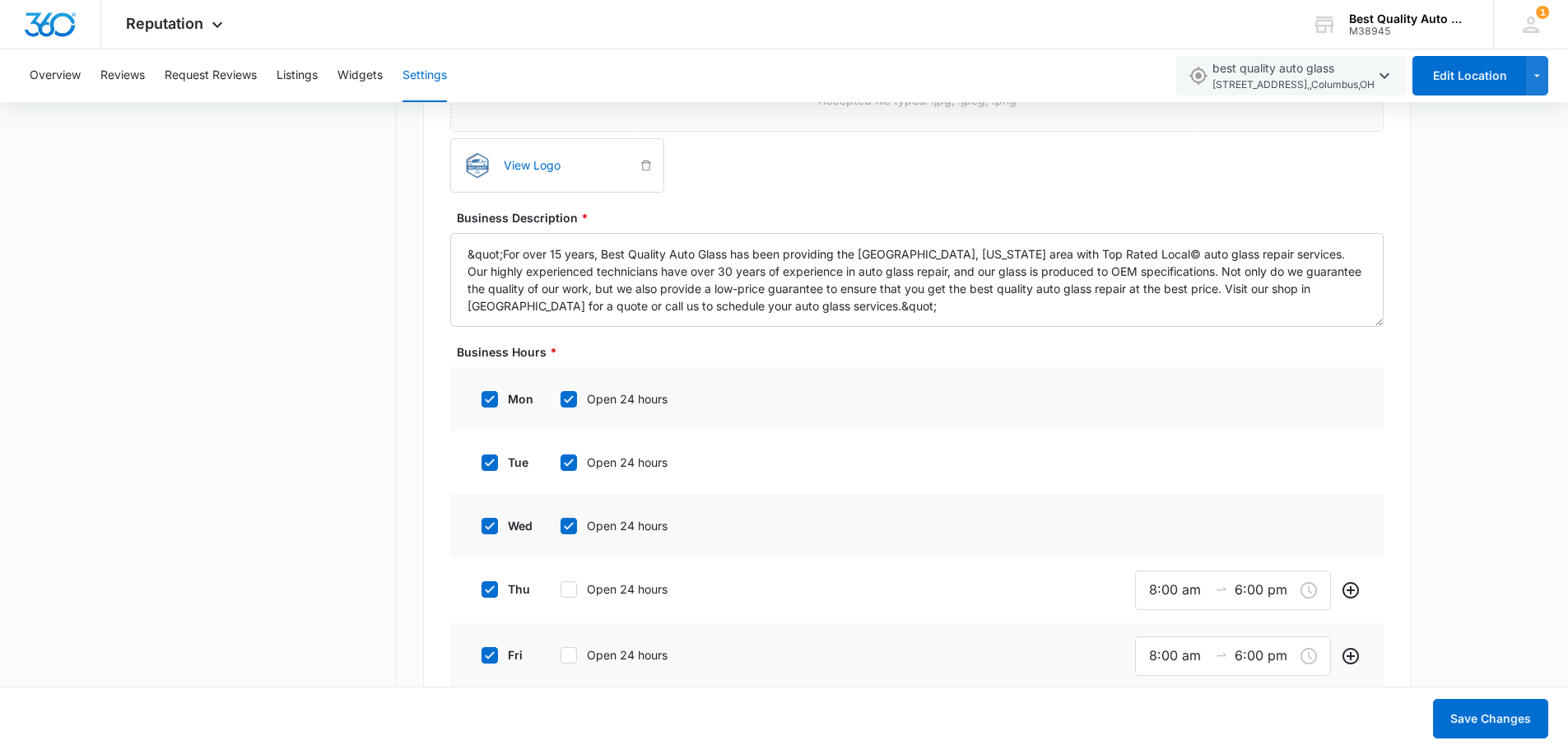
click at [569, 587] on icon at bounding box center [569, 590] width 15 height 15
click at [560, 587] on input "Open 24 hours" at bounding box center [555, 590] width 12 height 12
checkbox input "true"
click at [567, 648] on icon at bounding box center [569, 653] width 15 height 15
click at [560, 648] on input "Open 24 hours" at bounding box center [555, 653] width 12 height 12
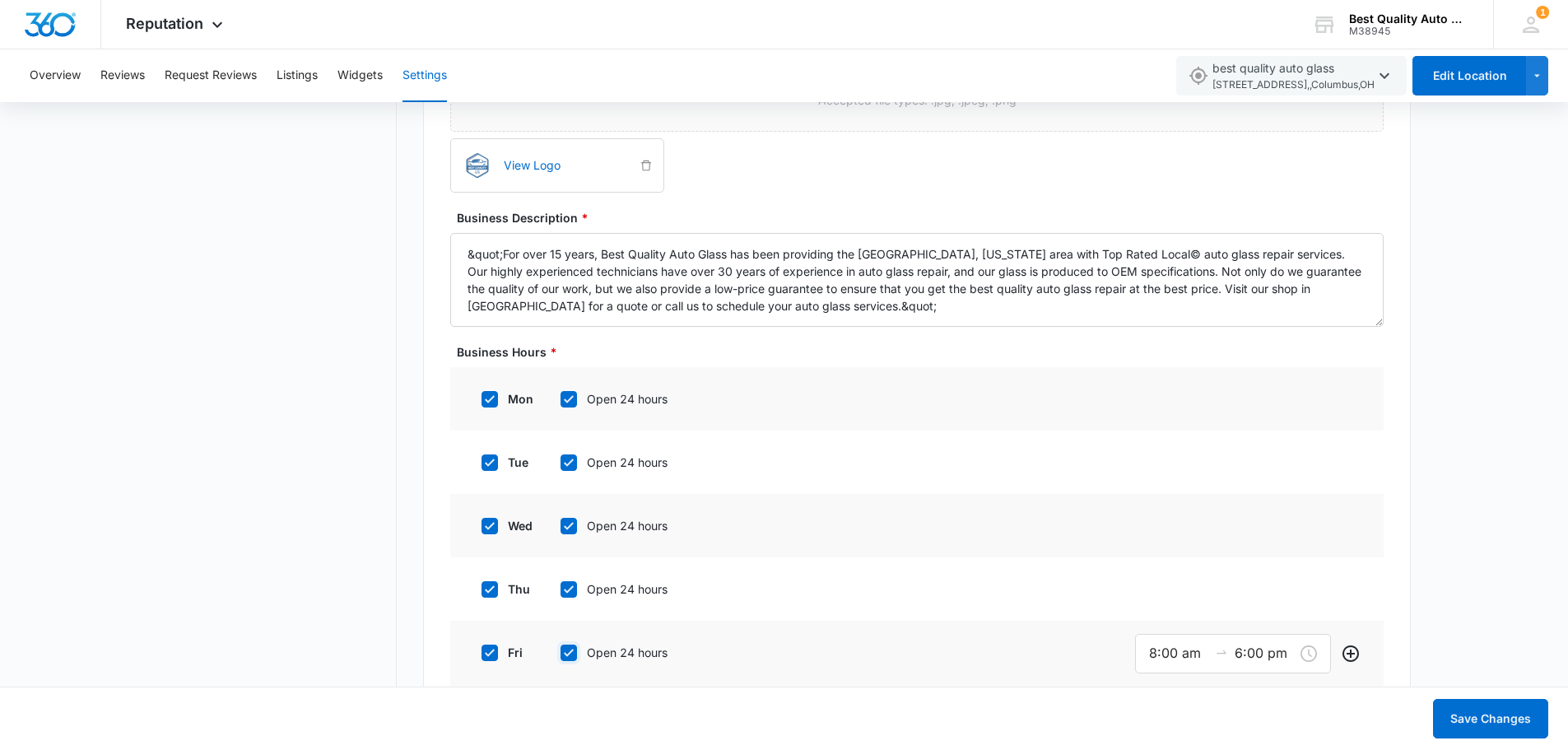
checkbox input "true"
click at [1468, 716] on button "Save Changes" at bounding box center [1490, 719] width 115 height 40
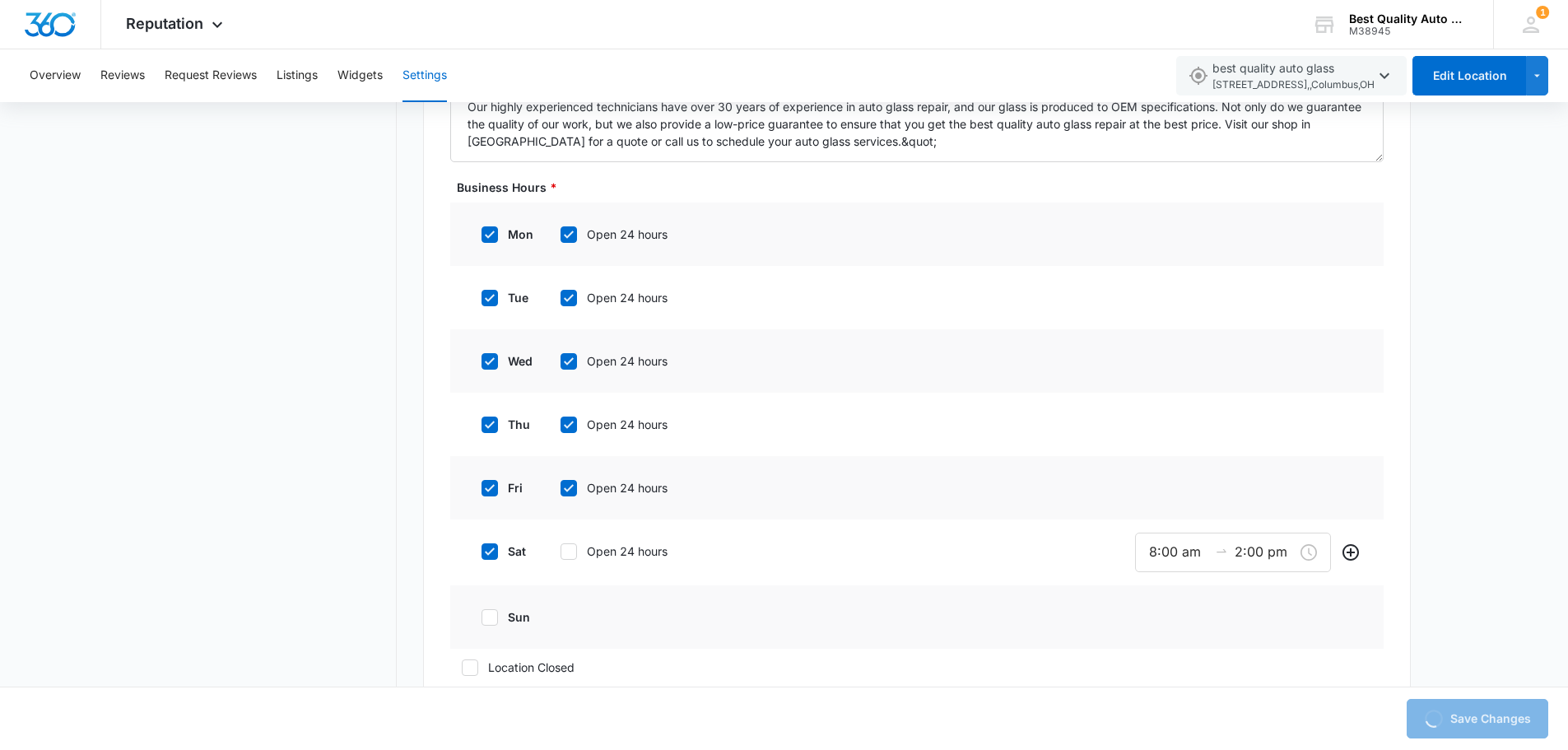
scroll to position [1564, 0]
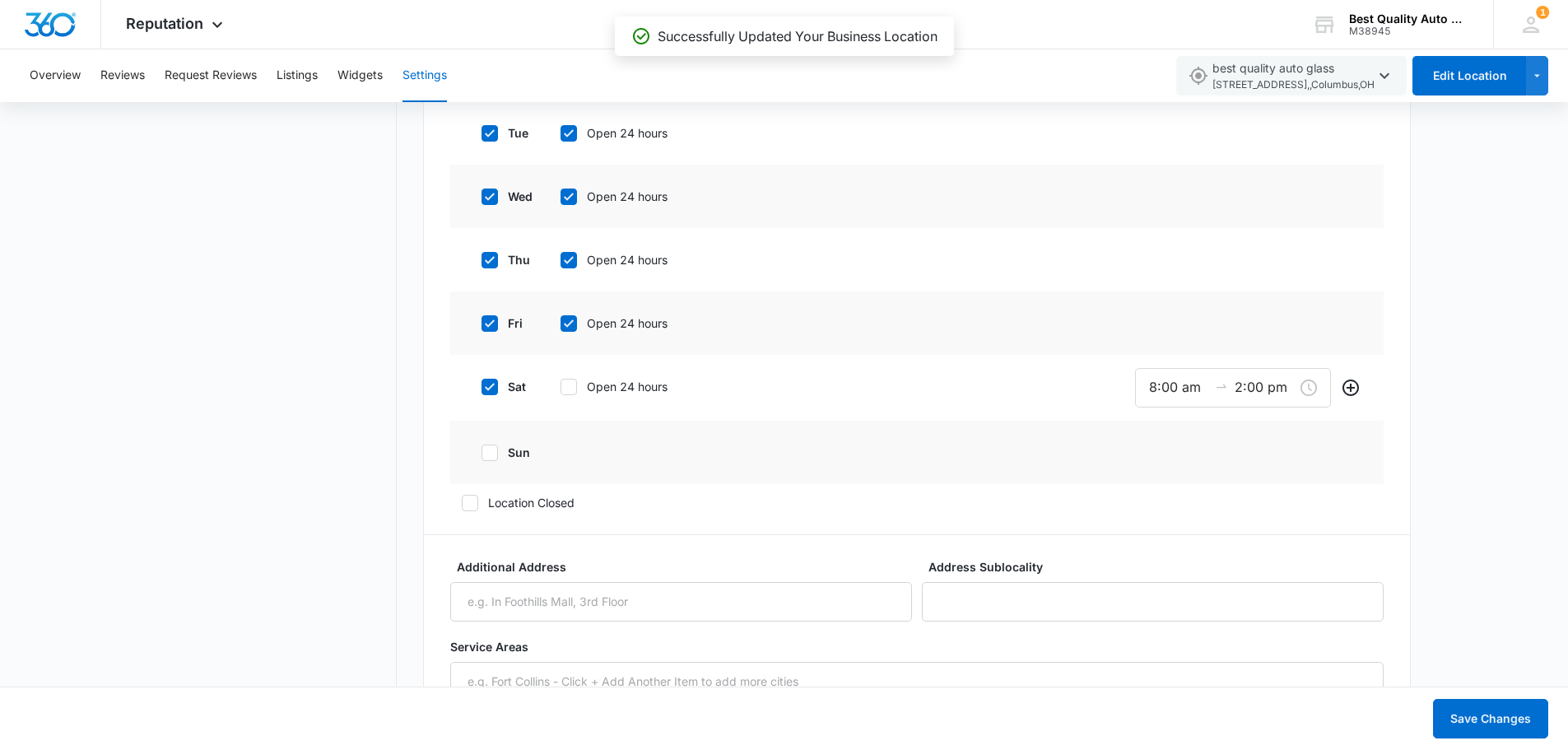
click at [570, 388] on icon at bounding box center [569, 387] width 15 height 15
click at [560, 388] on input "Open 24 hours" at bounding box center [555, 387] width 12 height 12
checkbox input "true"
click at [1501, 725] on button "Save Changes" at bounding box center [1490, 719] width 115 height 40
click at [495, 455] on icon at bounding box center [490, 450] width 15 height 15
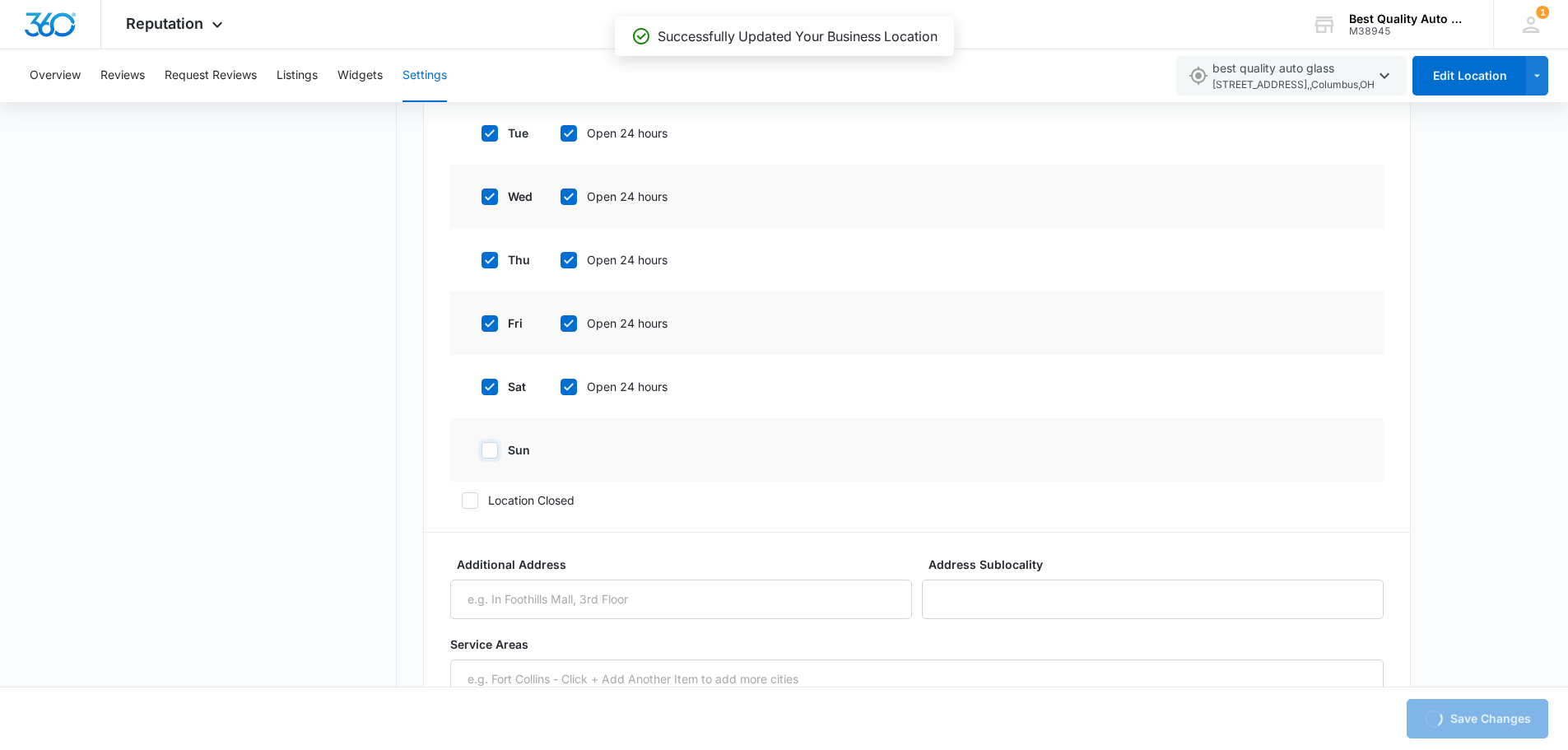
click at [481, 455] on input "sun" at bounding box center [476, 450] width 12 height 12
checkbox input "true"
click at [575, 452] on icon at bounding box center [569, 450] width 15 height 15
click at [560, 452] on input "Open 24 hours" at bounding box center [555, 450] width 12 height 12
checkbox input "true"
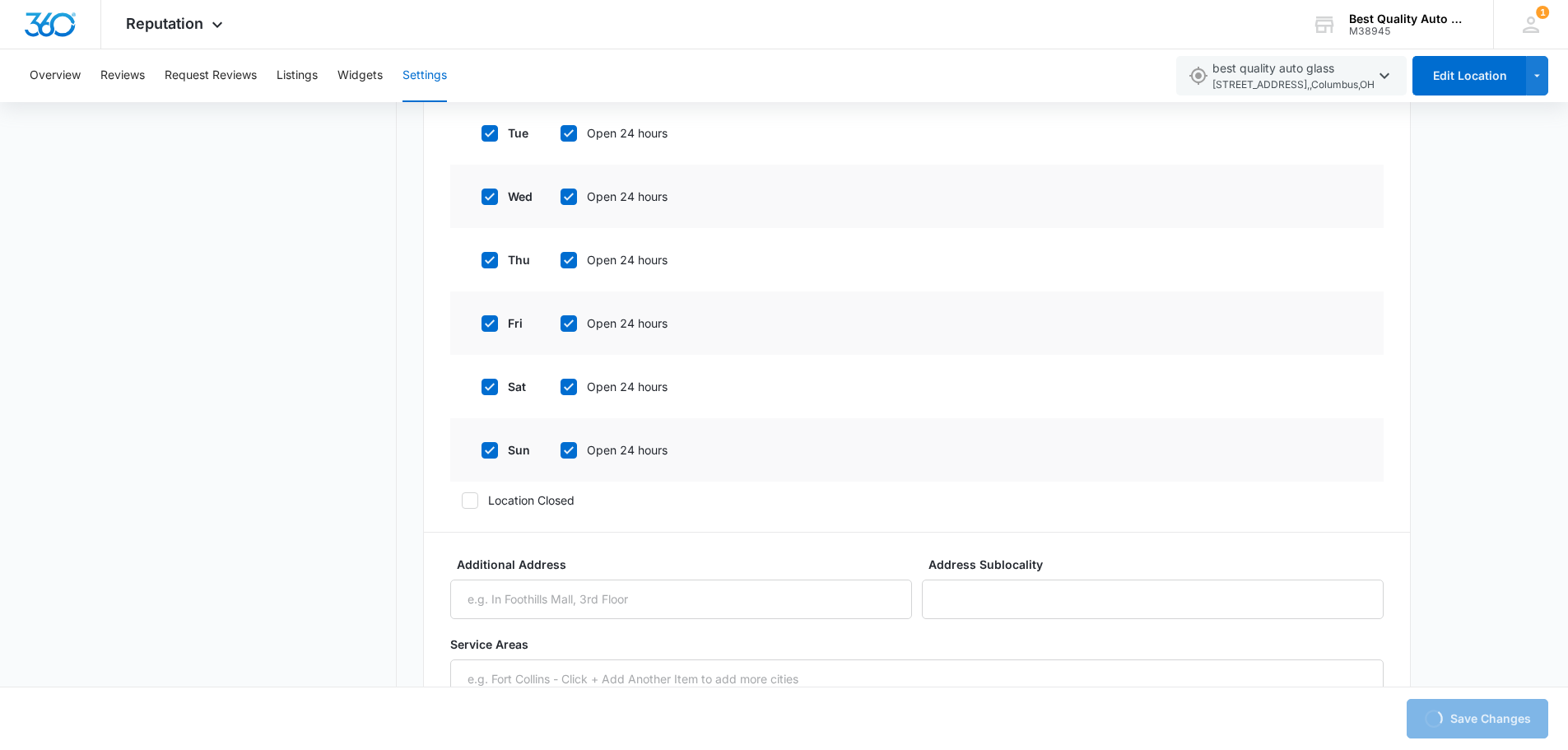
click at [1477, 721] on div "Loading Save Changes" at bounding box center [1477, 719] width 141 height 40
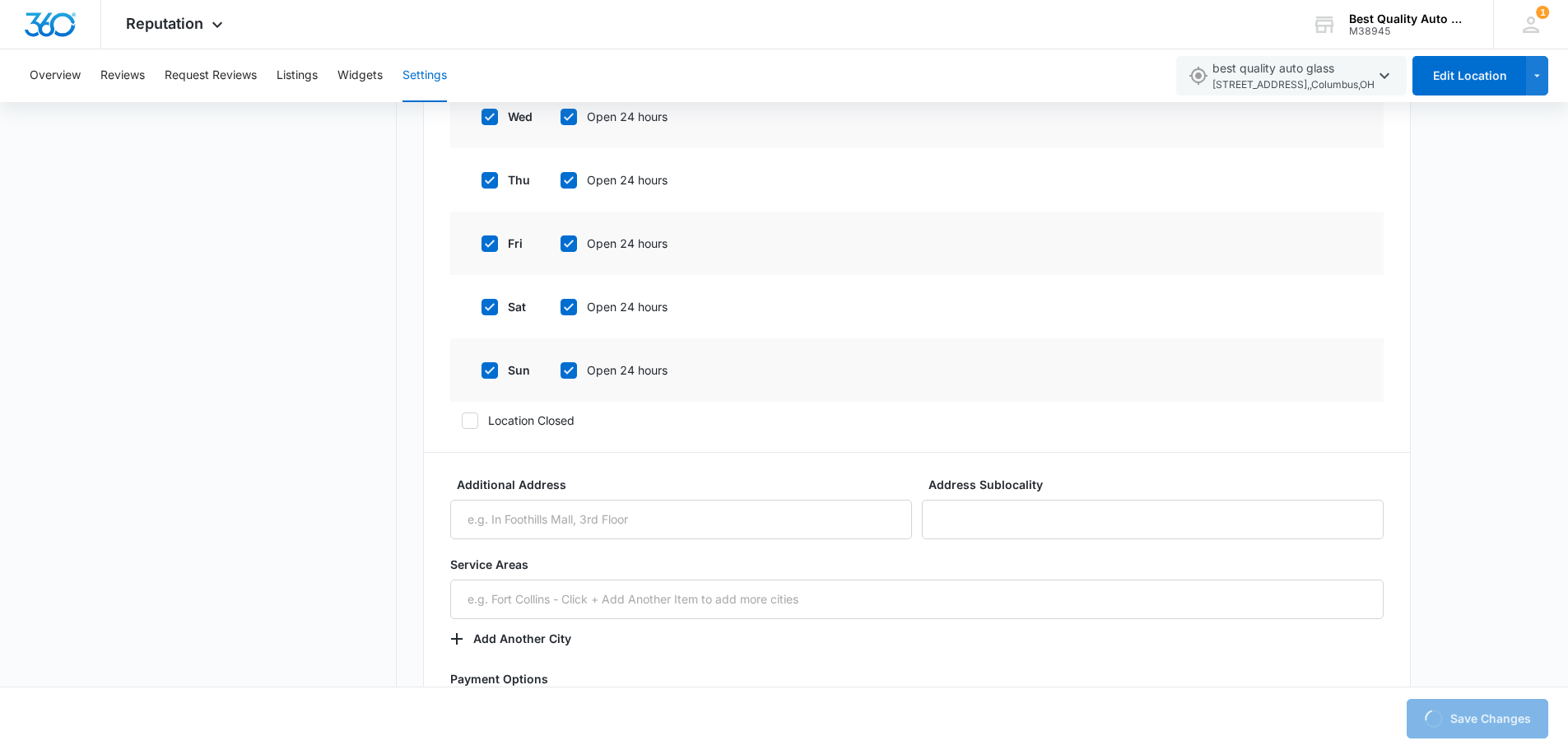
scroll to position [1646, 0]
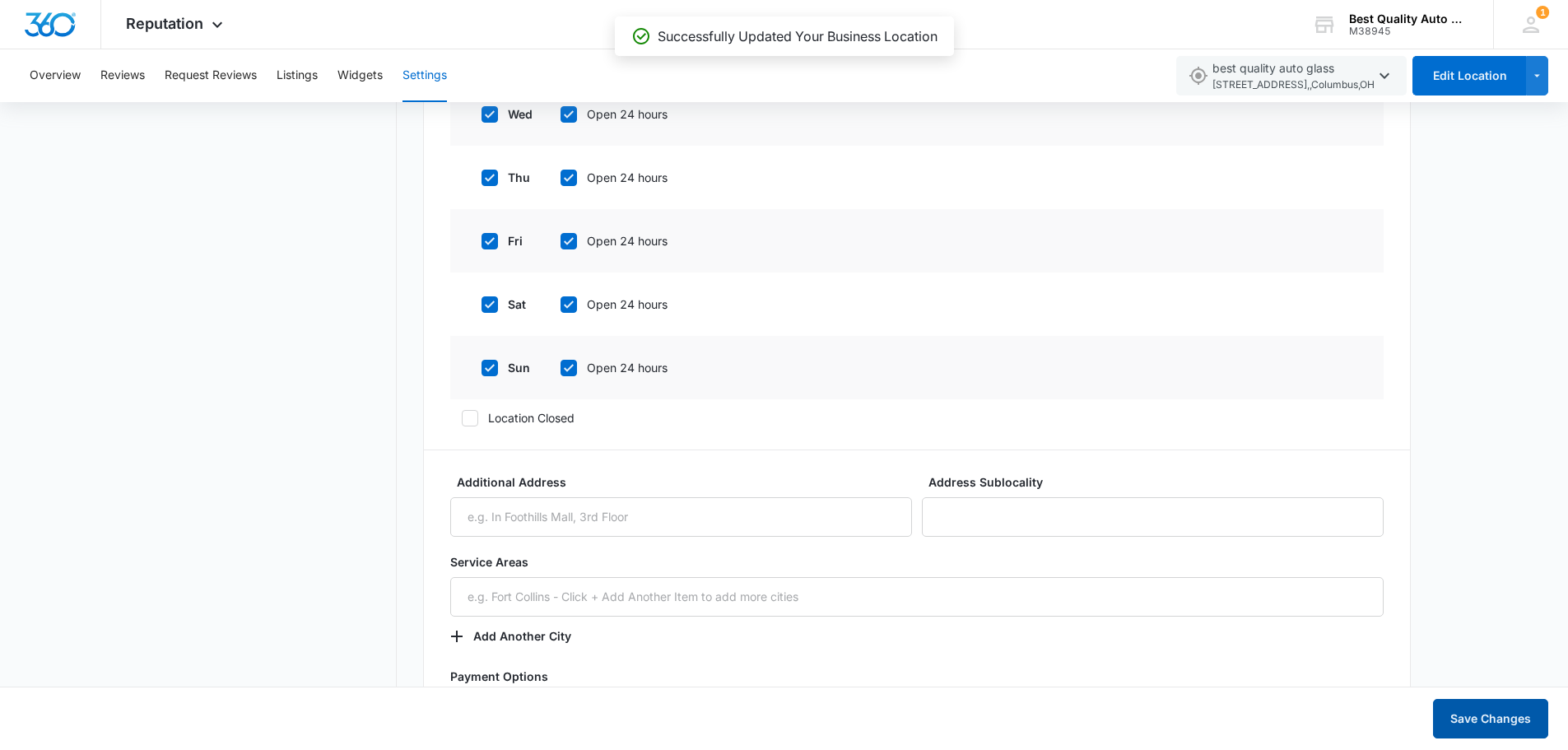
click at [1505, 714] on button "Save Changes" at bounding box center [1490, 719] width 115 height 40
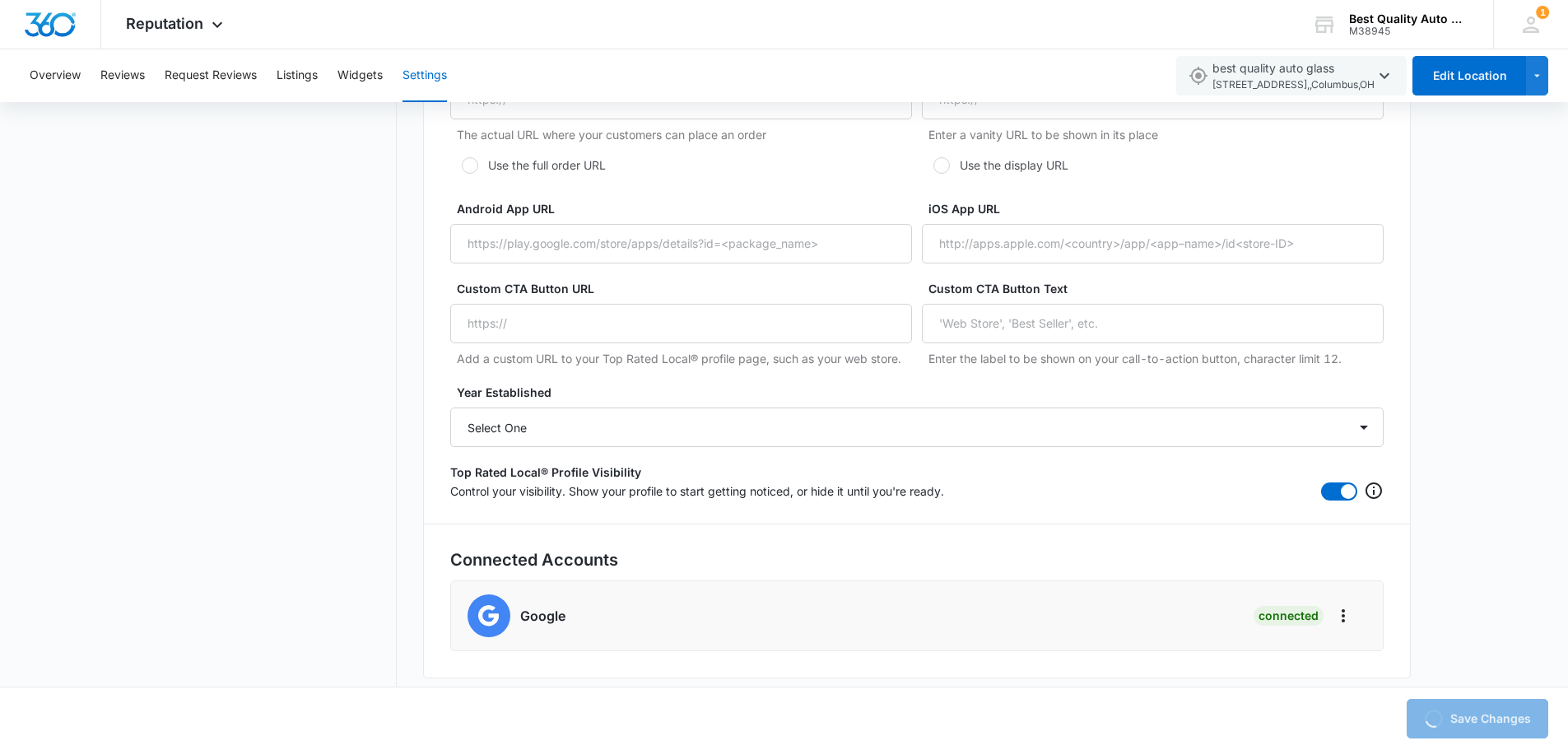
scroll to position [3125, 0]
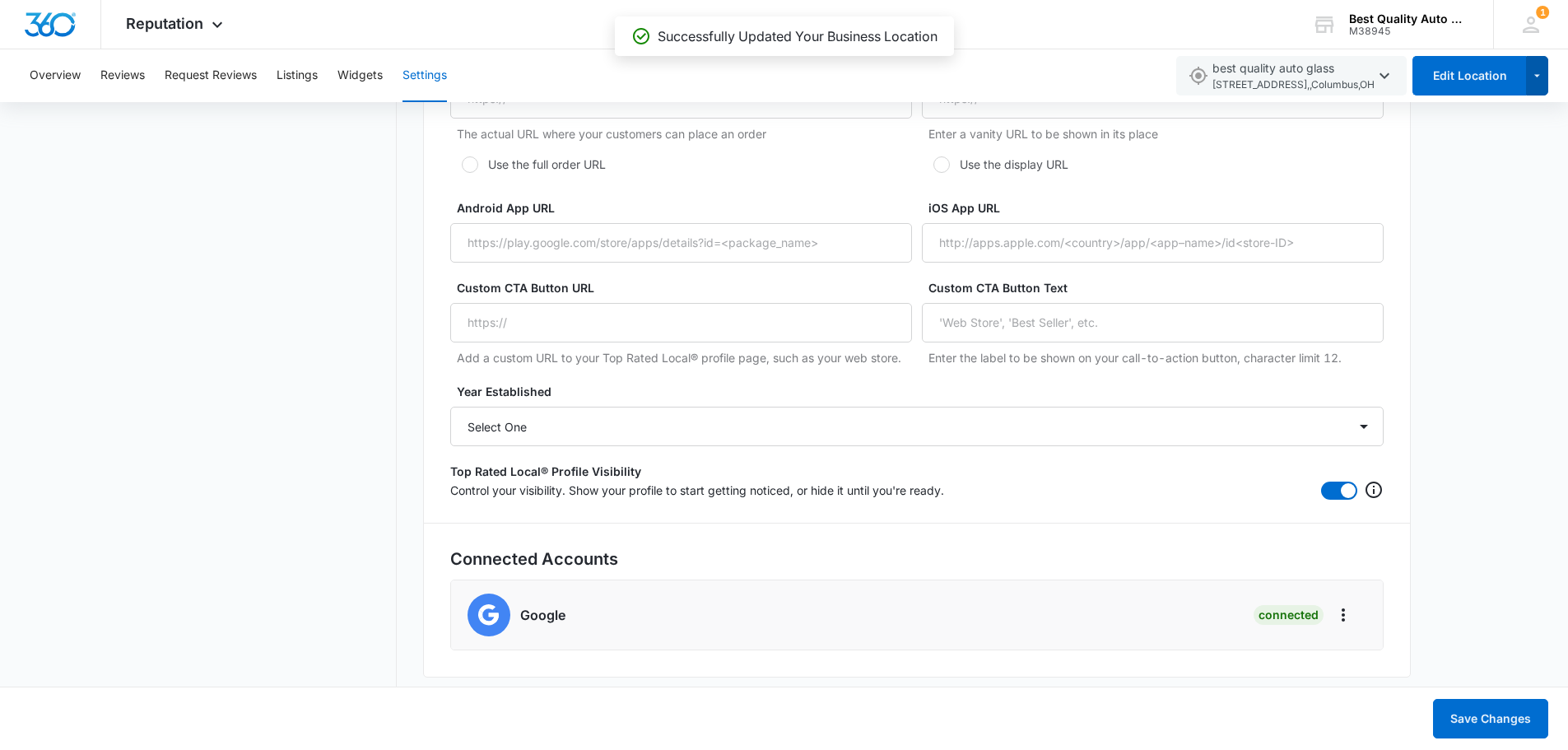
click at [1540, 76] on icon "button" at bounding box center [1537, 75] width 14 height 19
click at [1453, 78] on button "Edit Location" at bounding box center [1469, 75] width 113 height 40
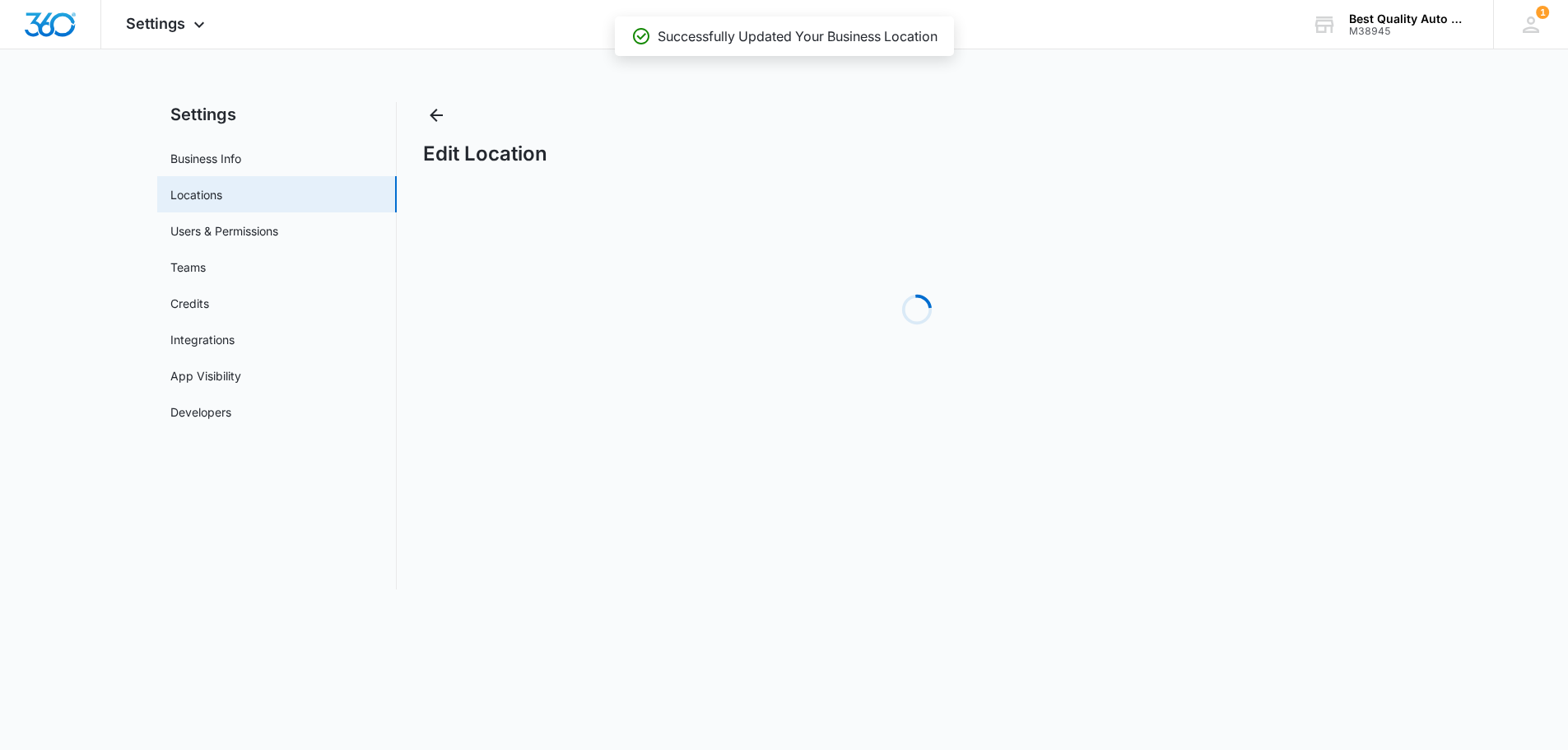
select select "Ohio"
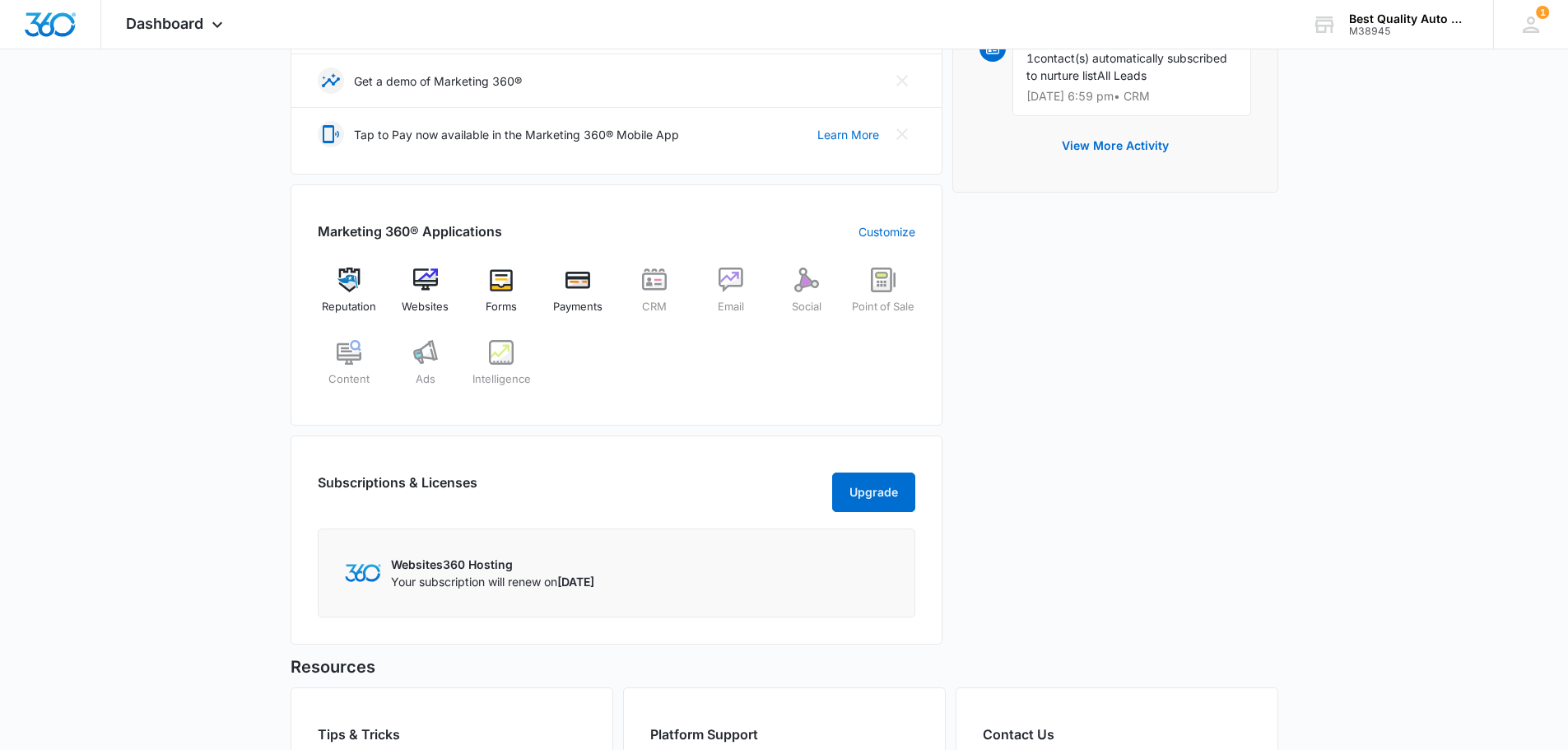
scroll to position [576, 0]
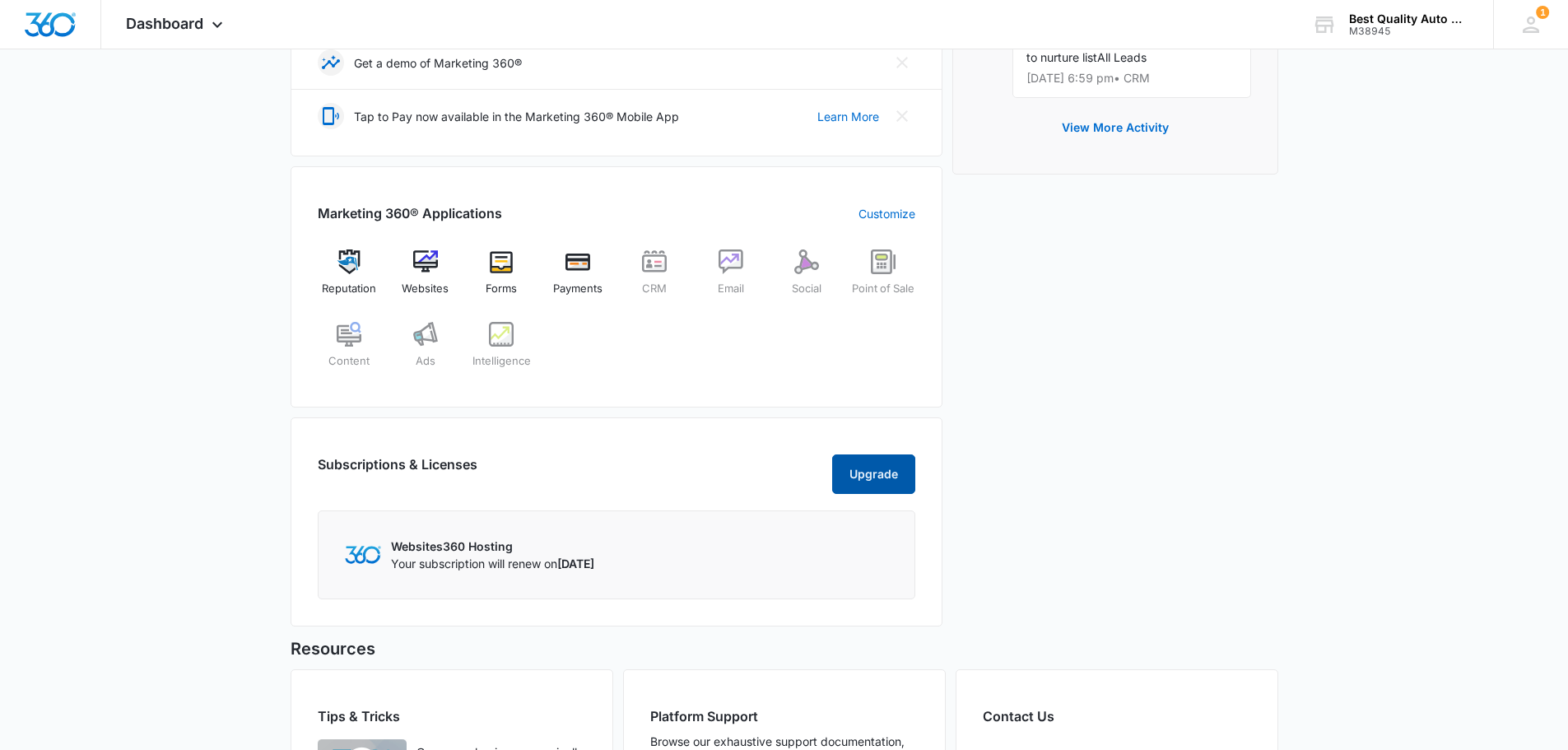
click at [879, 494] on button "Upgrade" at bounding box center [873, 474] width 83 height 40
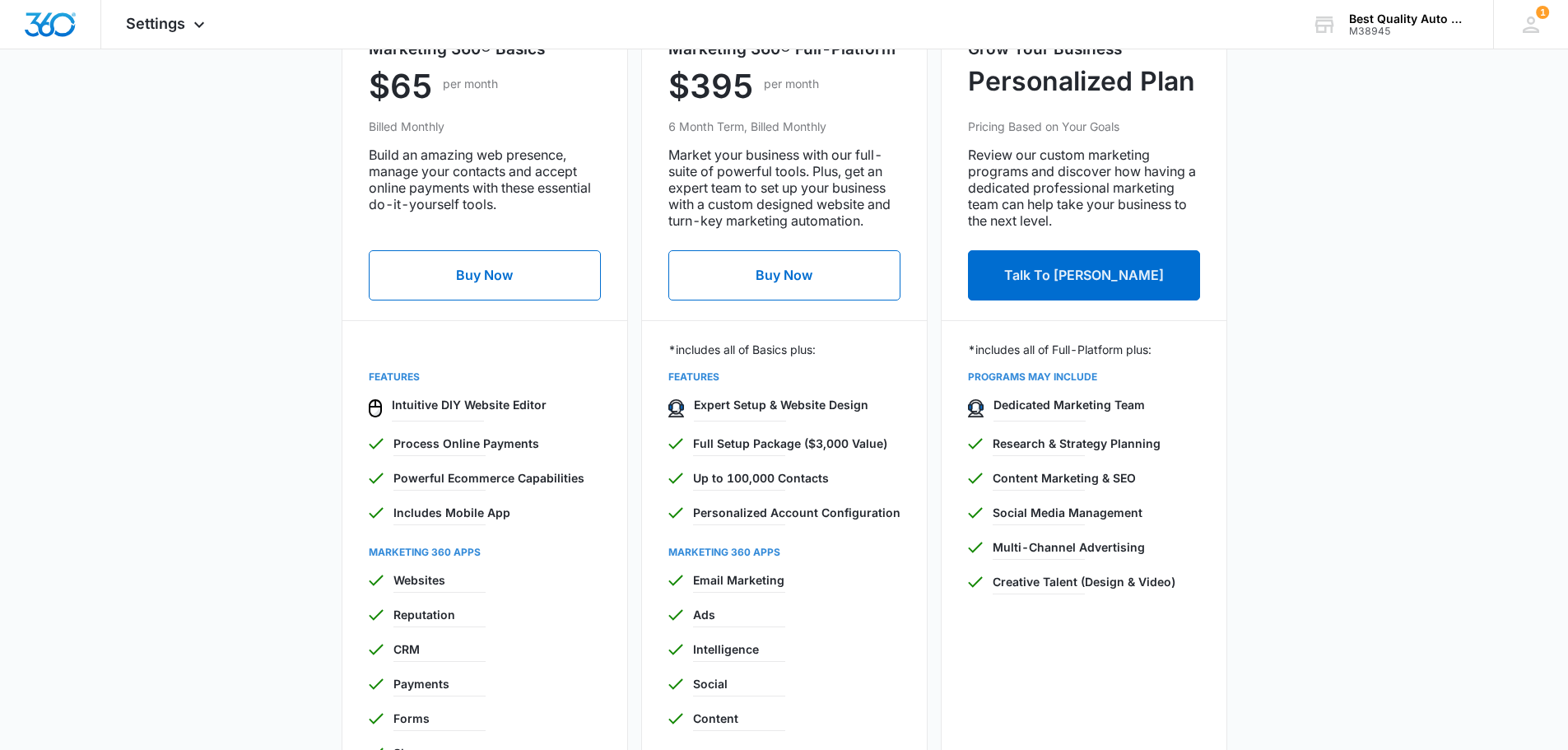
scroll to position [659, 0]
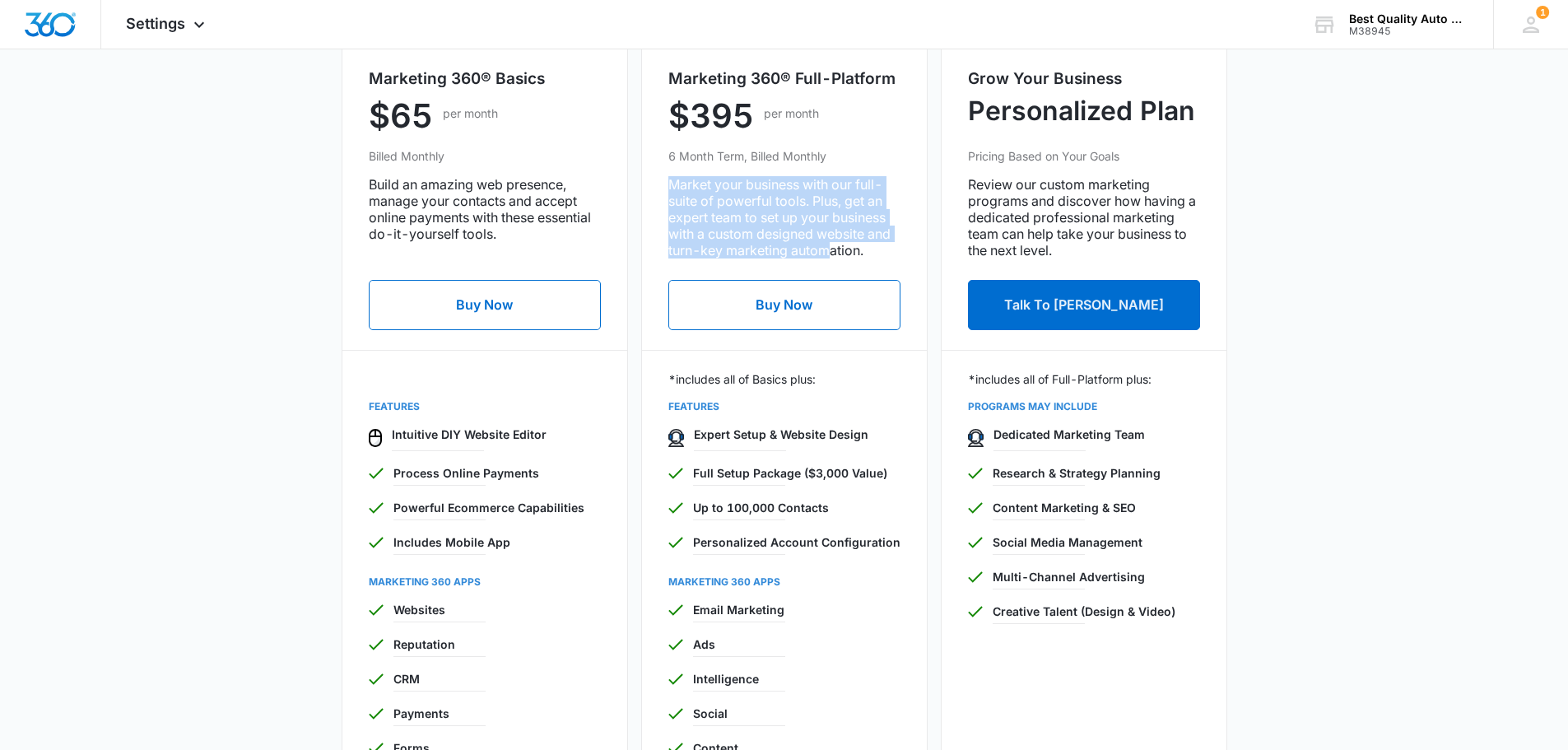
drag, startPoint x: 671, startPoint y: 181, endPoint x: 832, endPoint y: 256, distance: 177.6
click at [832, 256] on p "Market your business with our full-suite of powerful tools. Plus, get an expert…" at bounding box center [784, 217] width 232 height 82
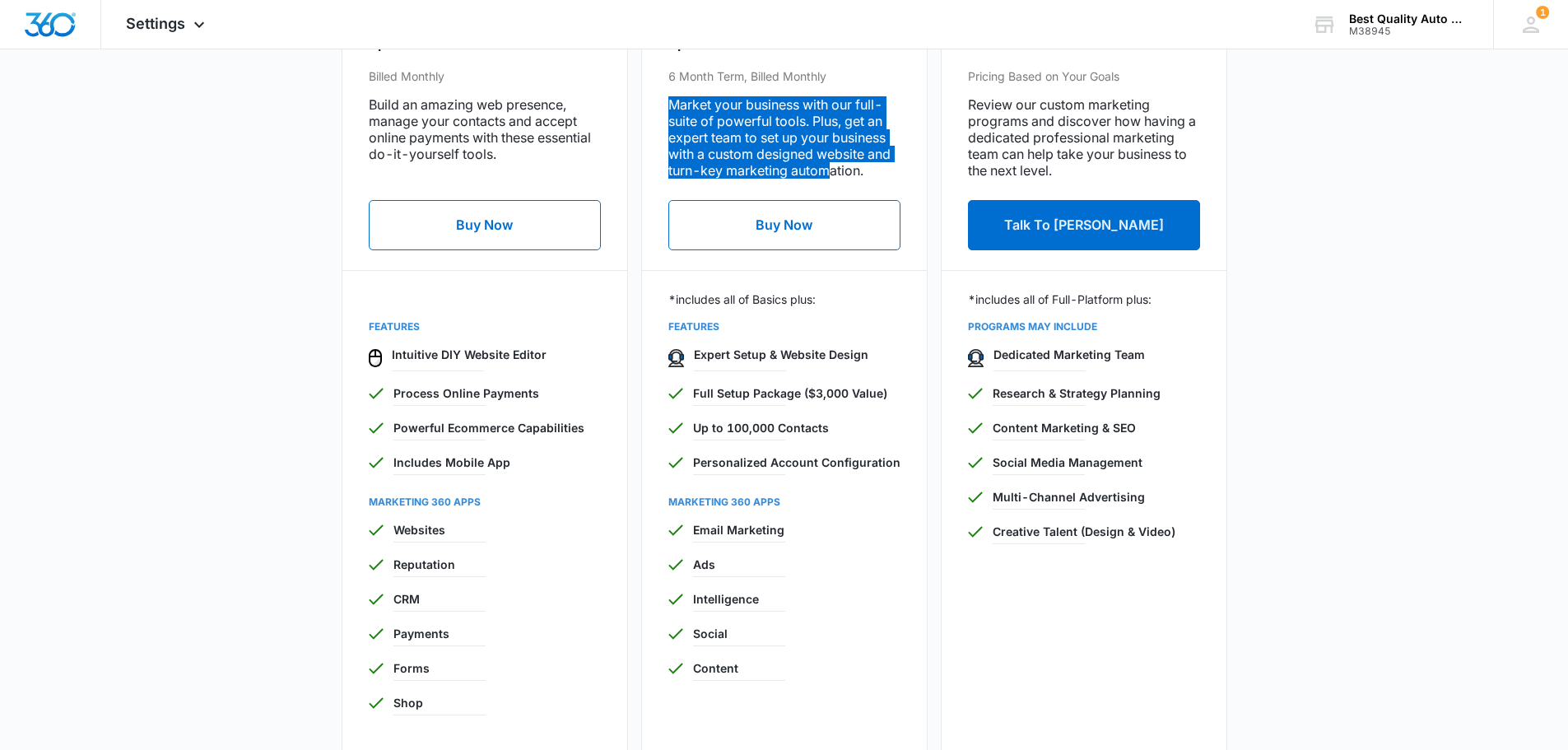
scroll to position [669, 0]
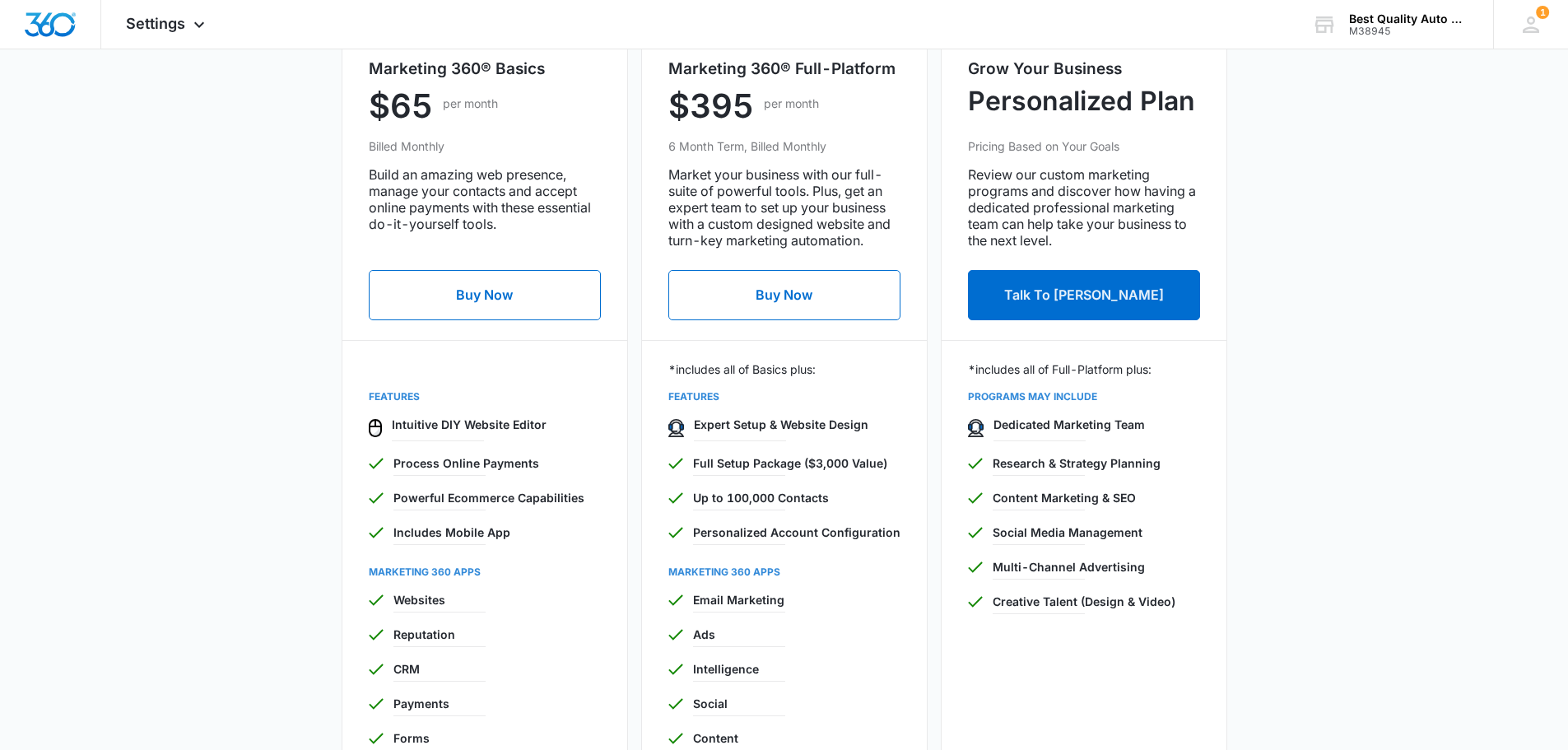
click at [725, 460] on p "Full Setup Package ($3,000 Value)" at bounding box center [796, 463] width 207 height 17
click at [1079, 283] on button "Talk To Tyler Hatton" at bounding box center [1084, 295] width 232 height 50
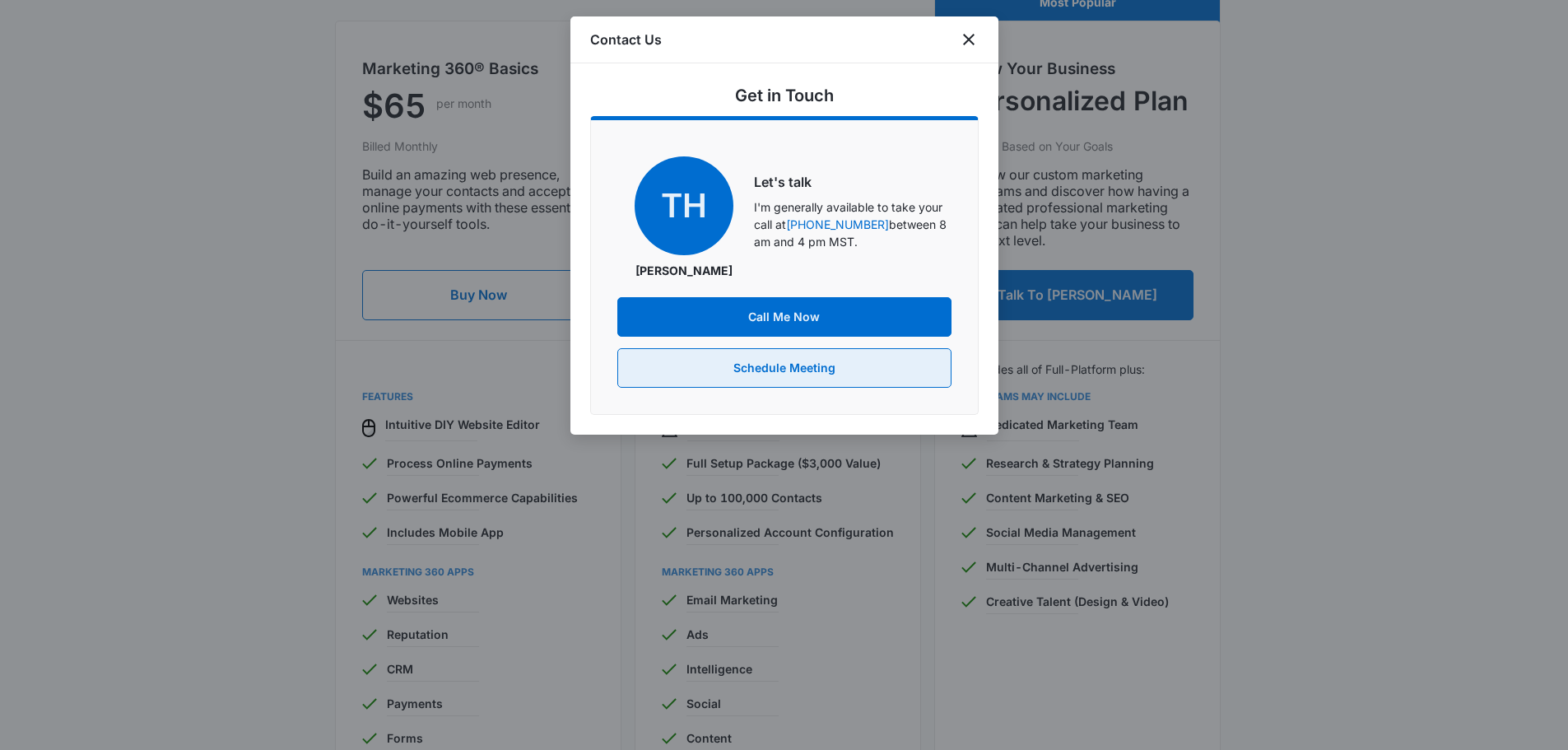
click at [837, 377] on button "Schedule Meeting" at bounding box center [784, 367] width 334 height 40
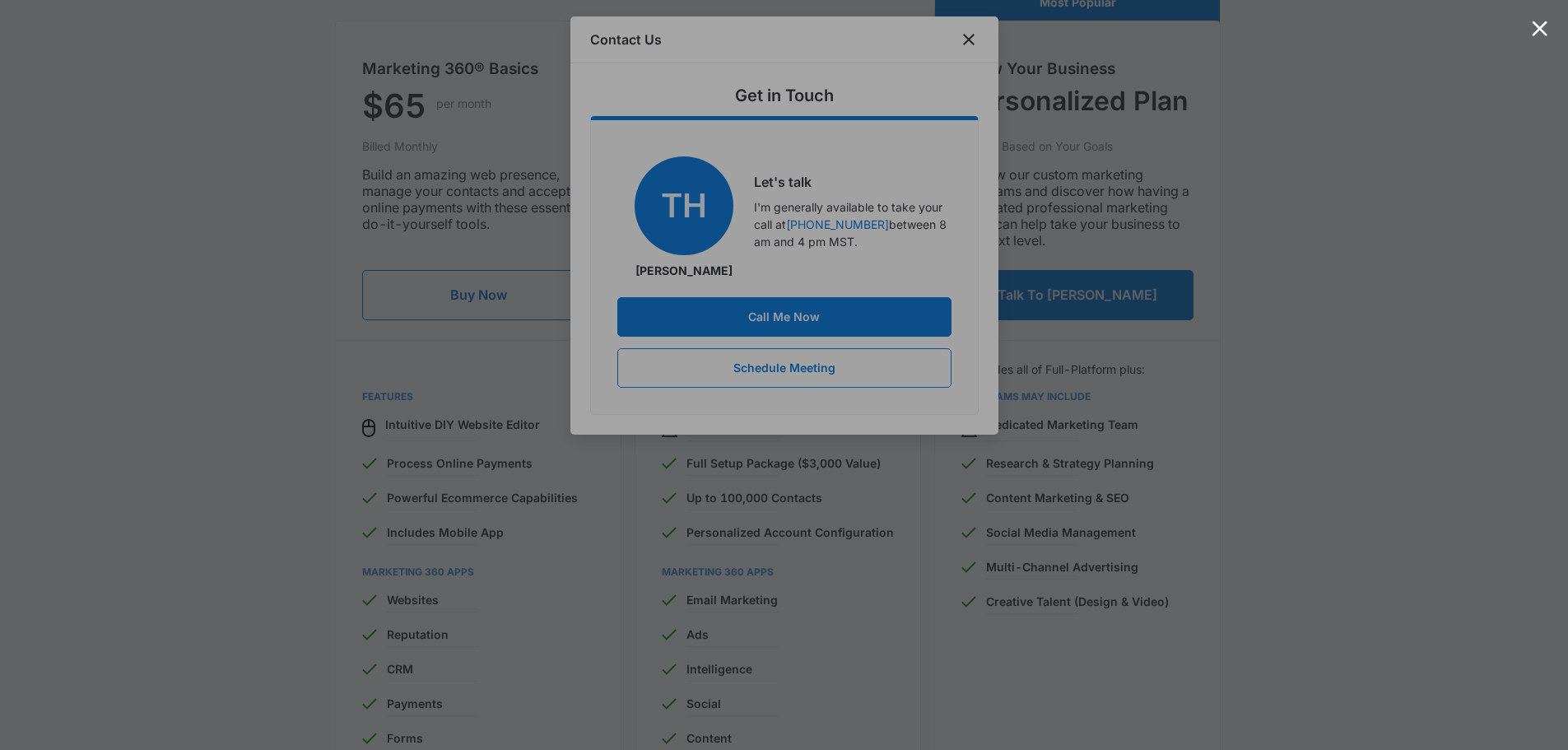
click at [1280, 142] on div at bounding box center [784, 375] width 1568 height 750
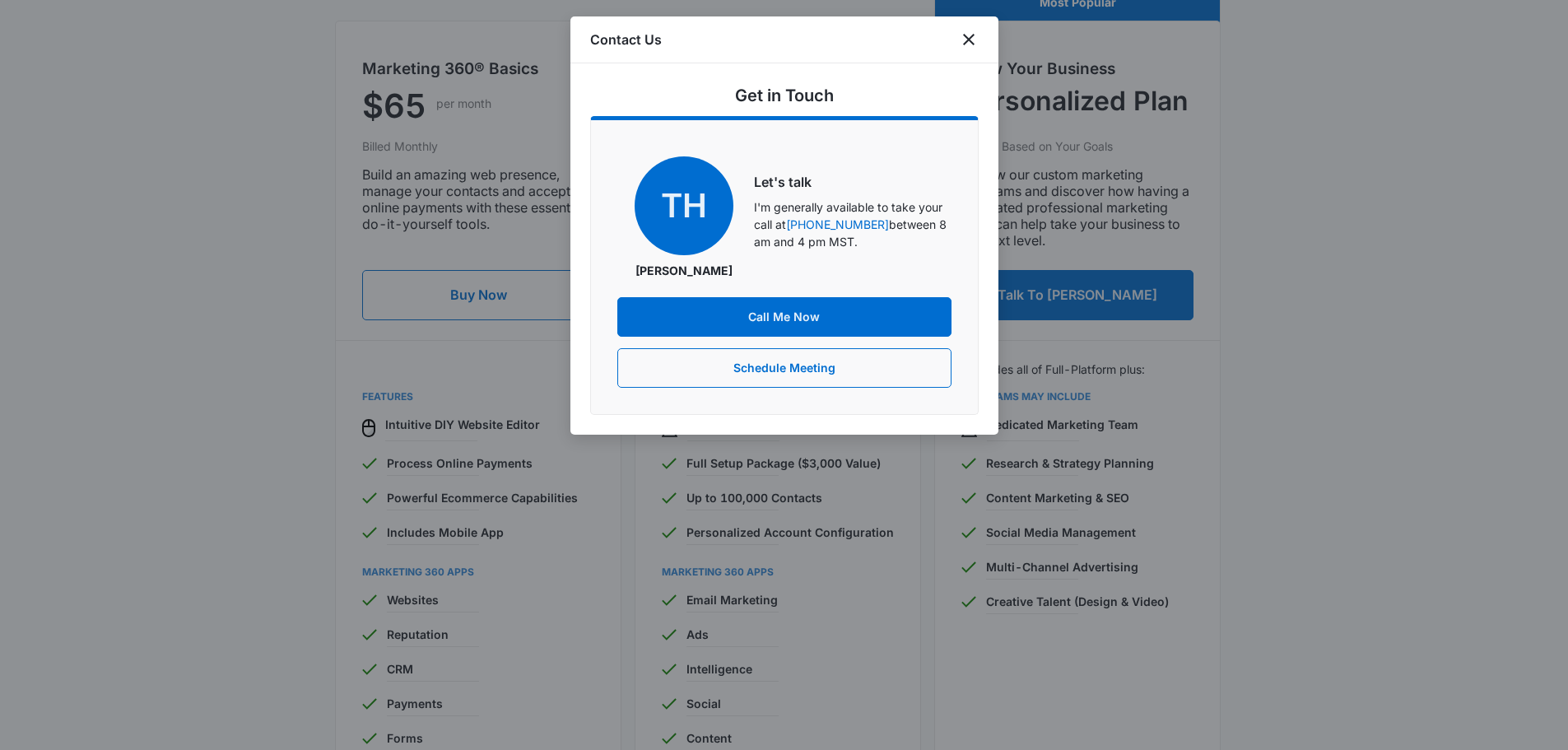
click at [1168, 178] on div at bounding box center [784, 375] width 1568 height 750
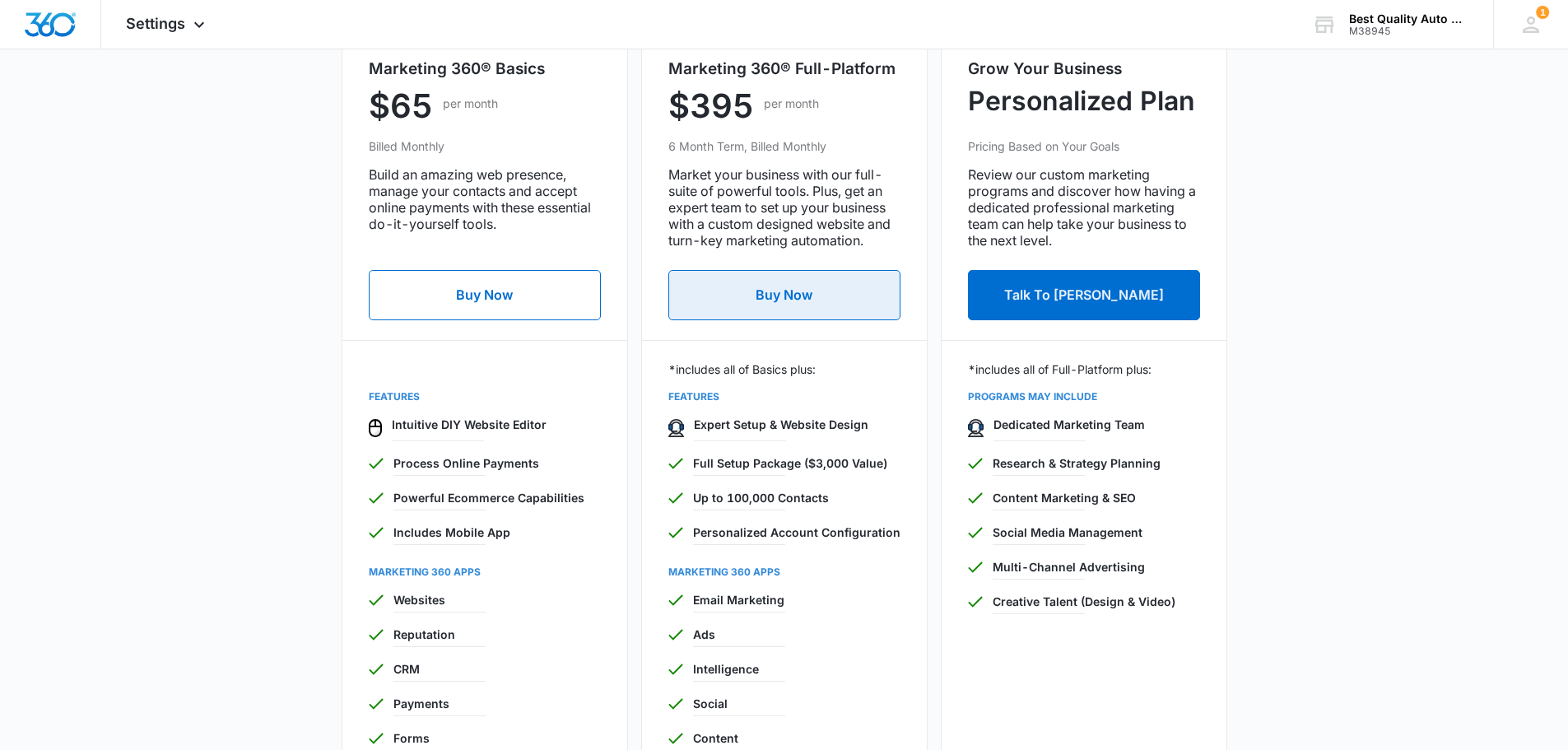
click at [796, 307] on button "Buy Now" at bounding box center [784, 295] width 232 height 50
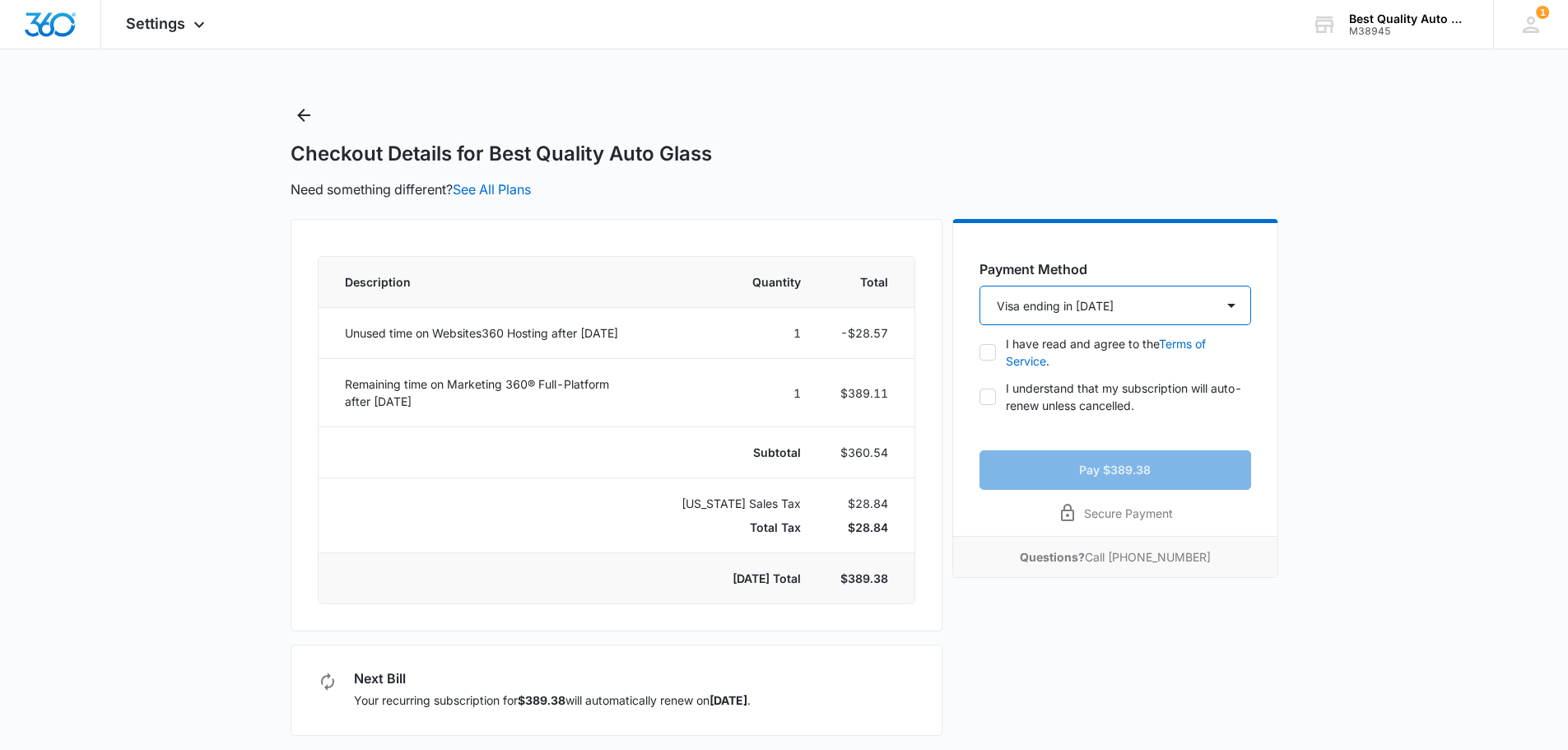
click at [1043, 310] on select "Visa ending in 1764 New Payment Method" at bounding box center [1114, 306] width 272 height 40
